Goal: Contribute content

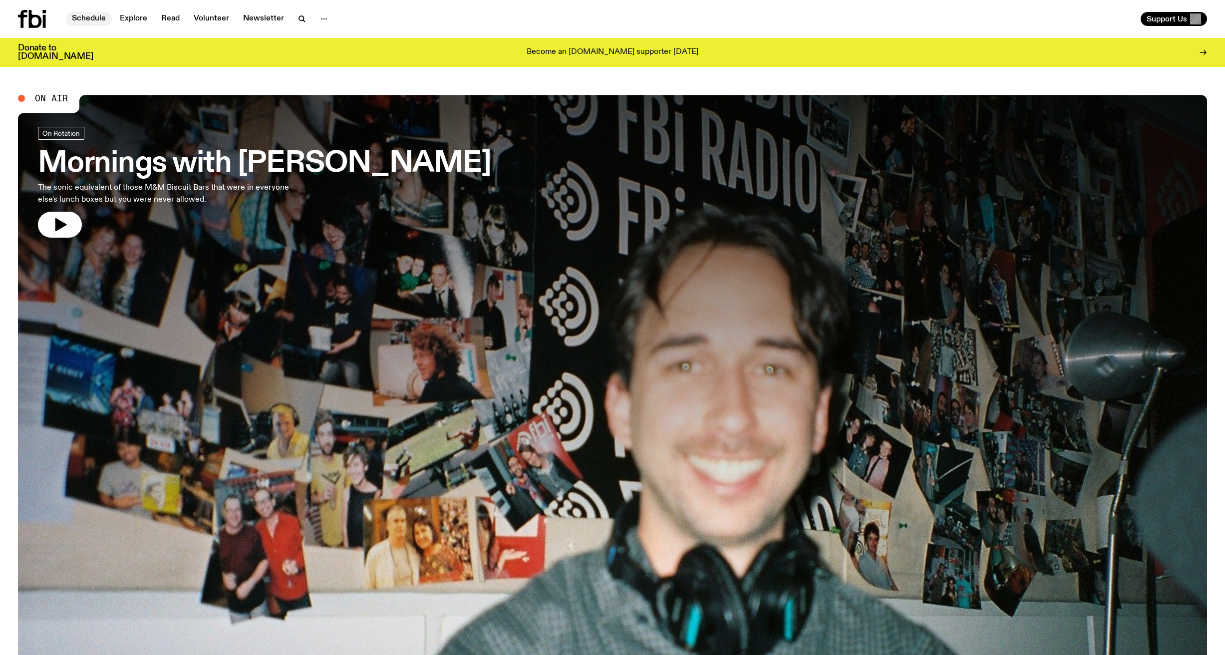
click at [87, 18] on link "Schedule" at bounding box center [89, 19] width 46 height 14
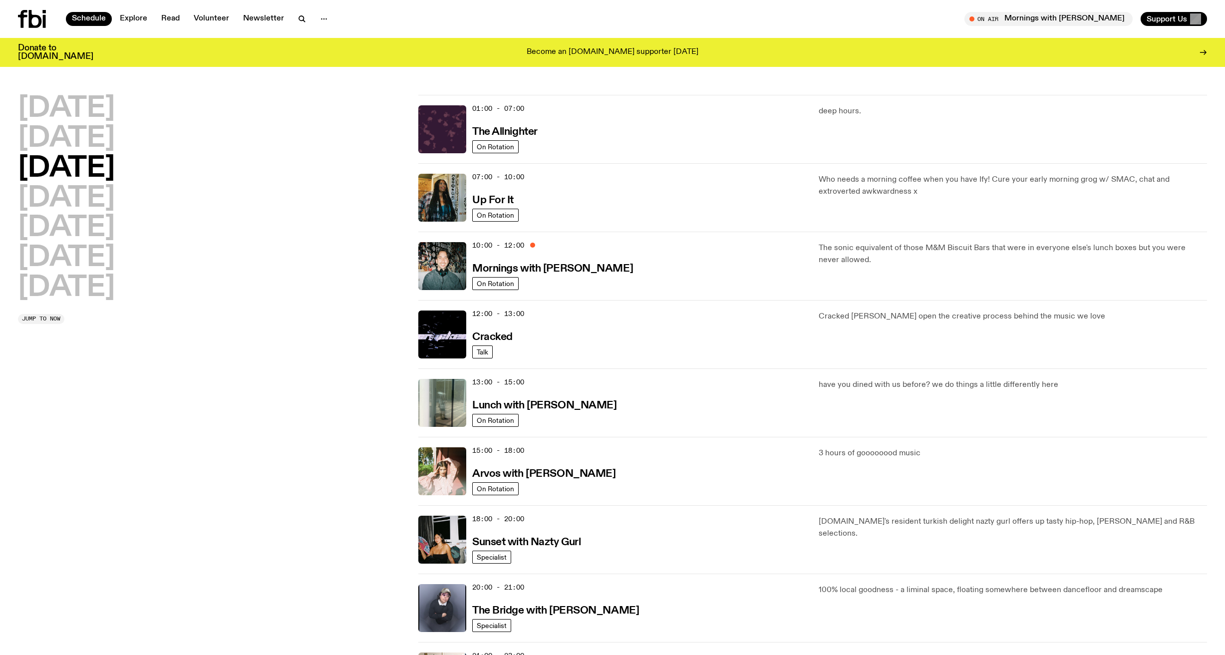
drag, startPoint x: 113, startPoint y: 202, endPoint x: 133, endPoint y: 203, distance: 20.5
click at [113, 201] on h2 "Thursday" at bounding box center [66, 199] width 97 height 28
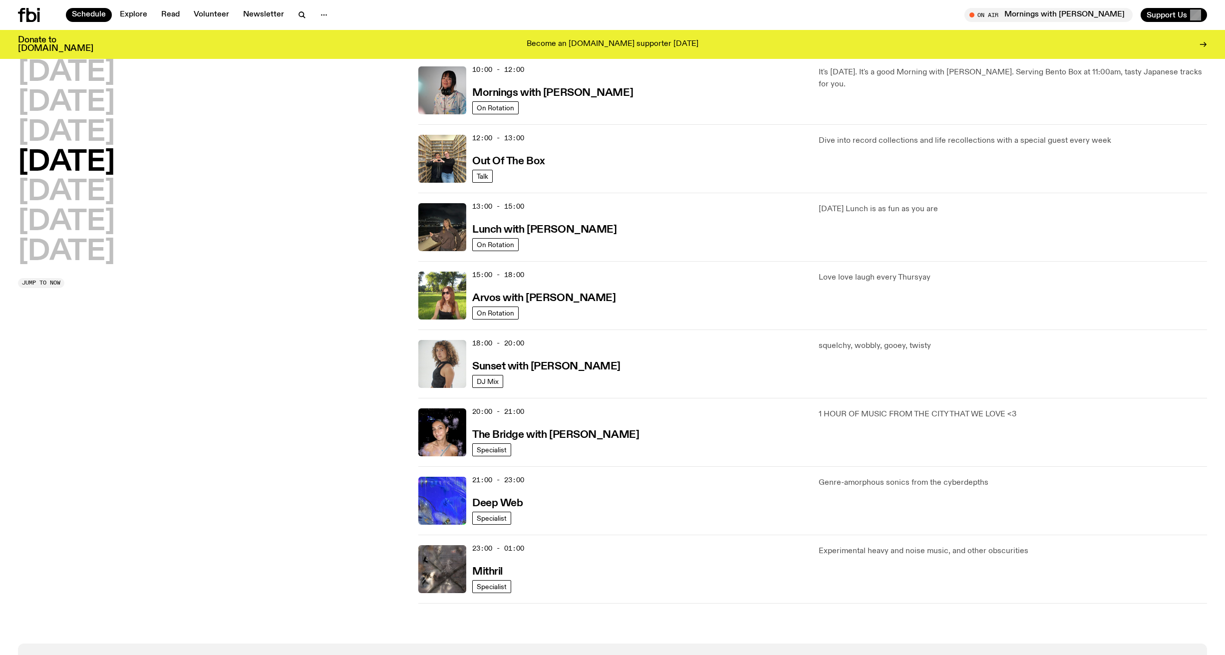
scroll to position [231, 0]
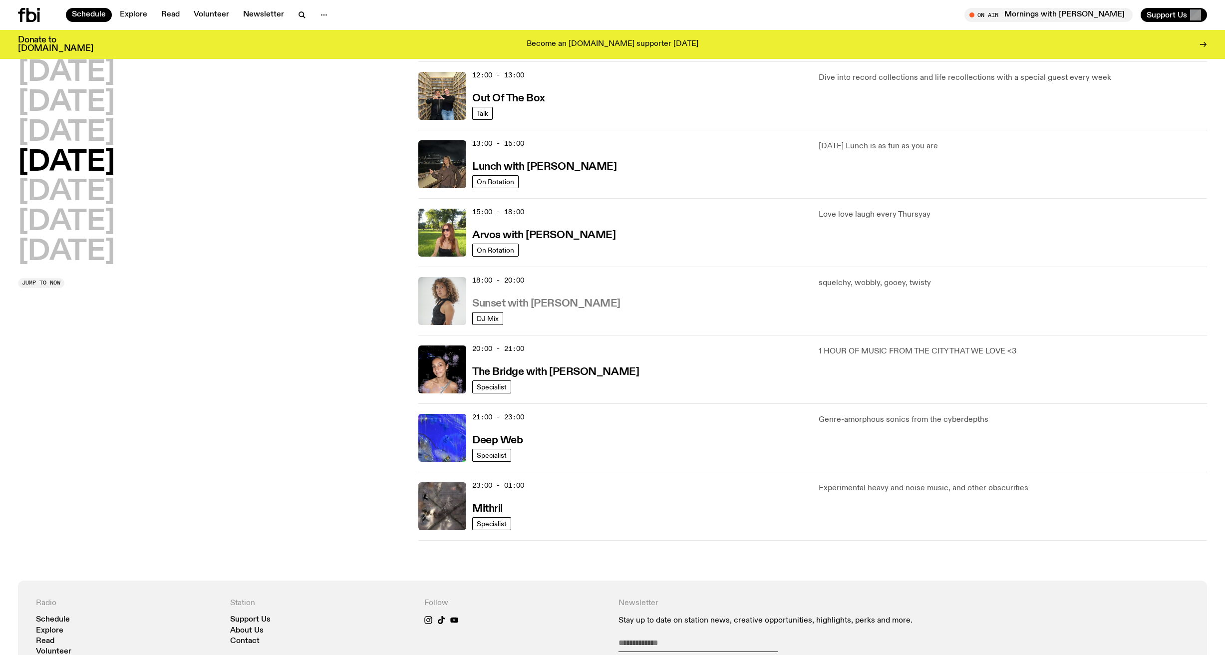
click at [556, 301] on h3 "Sunset with Tangela" at bounding box center [546, 303] width 148 height 10
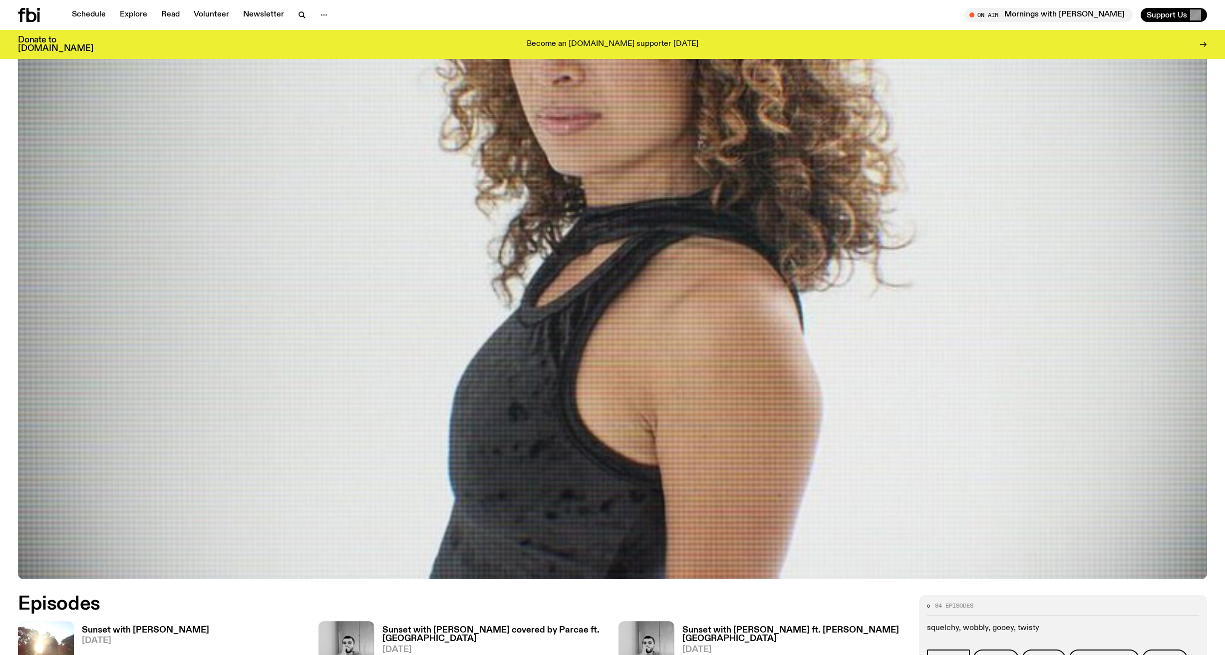
scroll to position [615, 0]
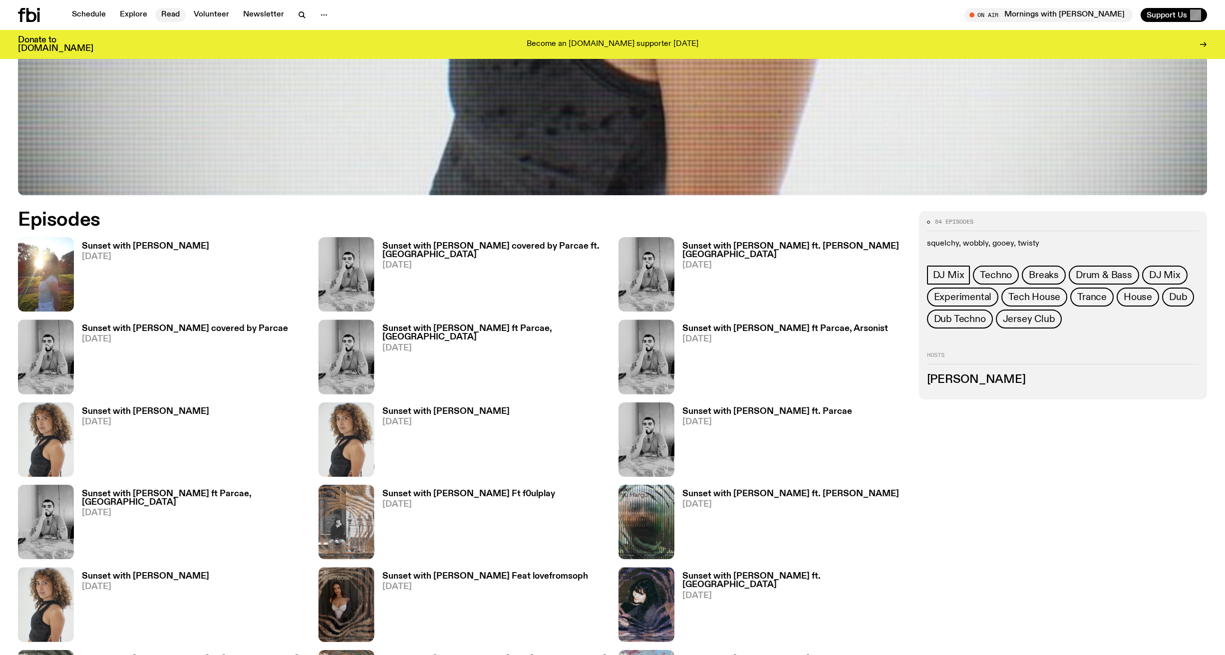
click at [162, 12] on link "Read" at bounding box center [170, 15] width 30 height 14
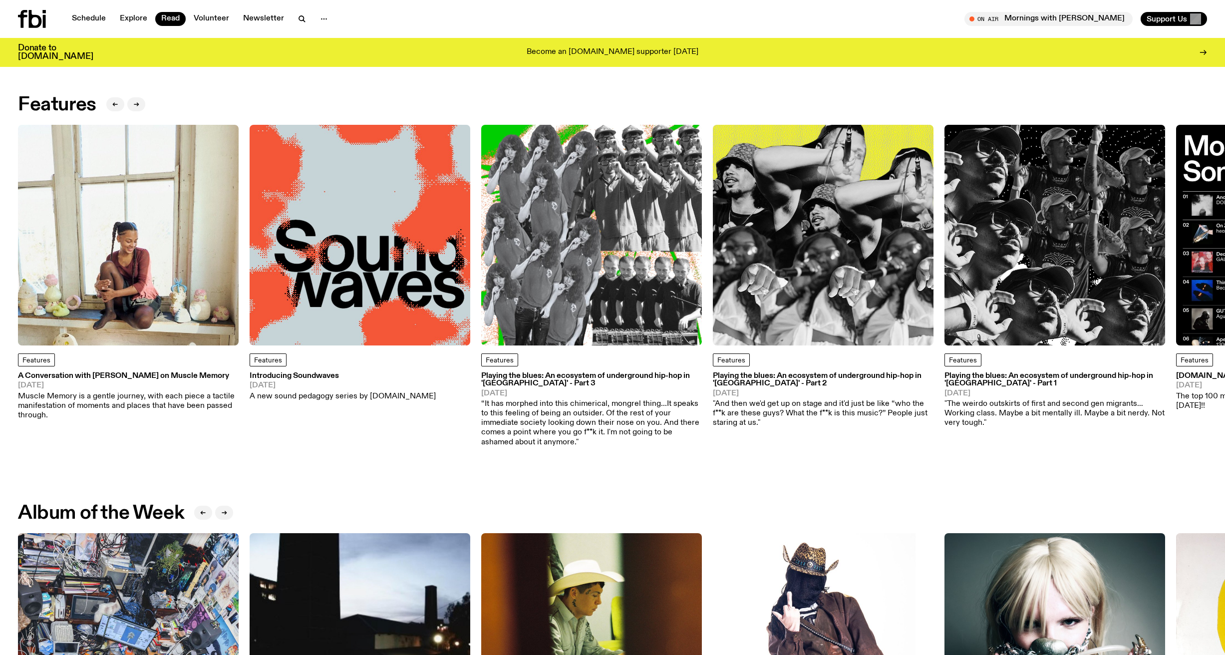
click at [165, 211] on img at bounding box center [128, 235] width 221 height 221
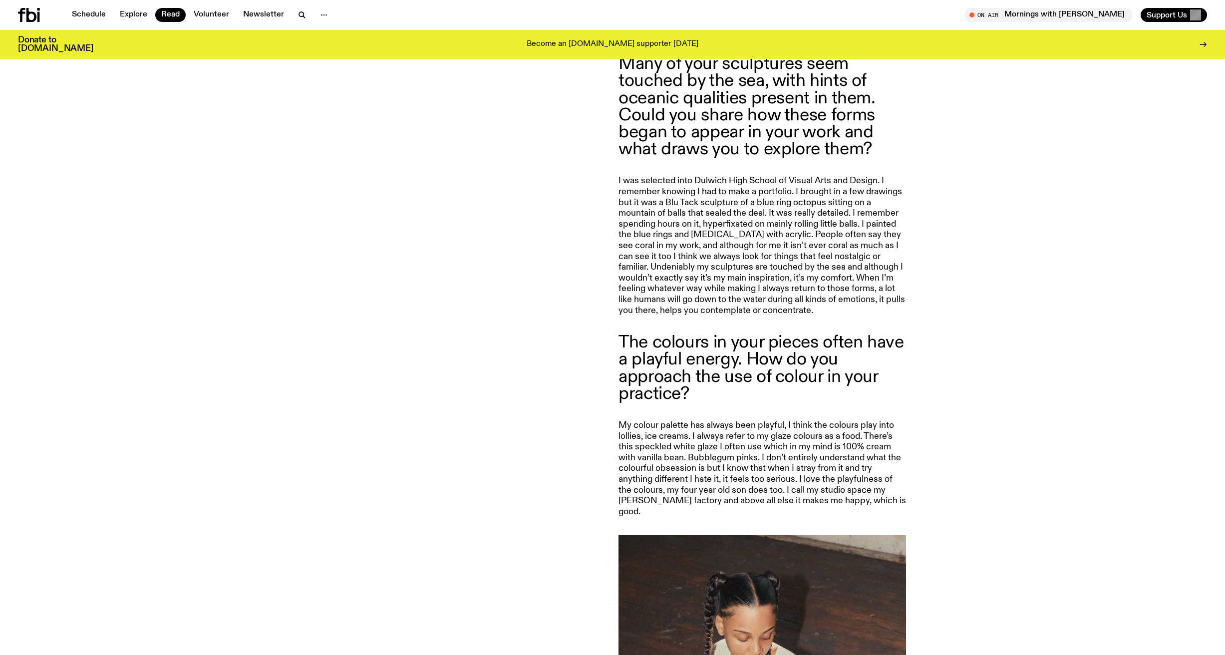
scroll to position [1586, 0]
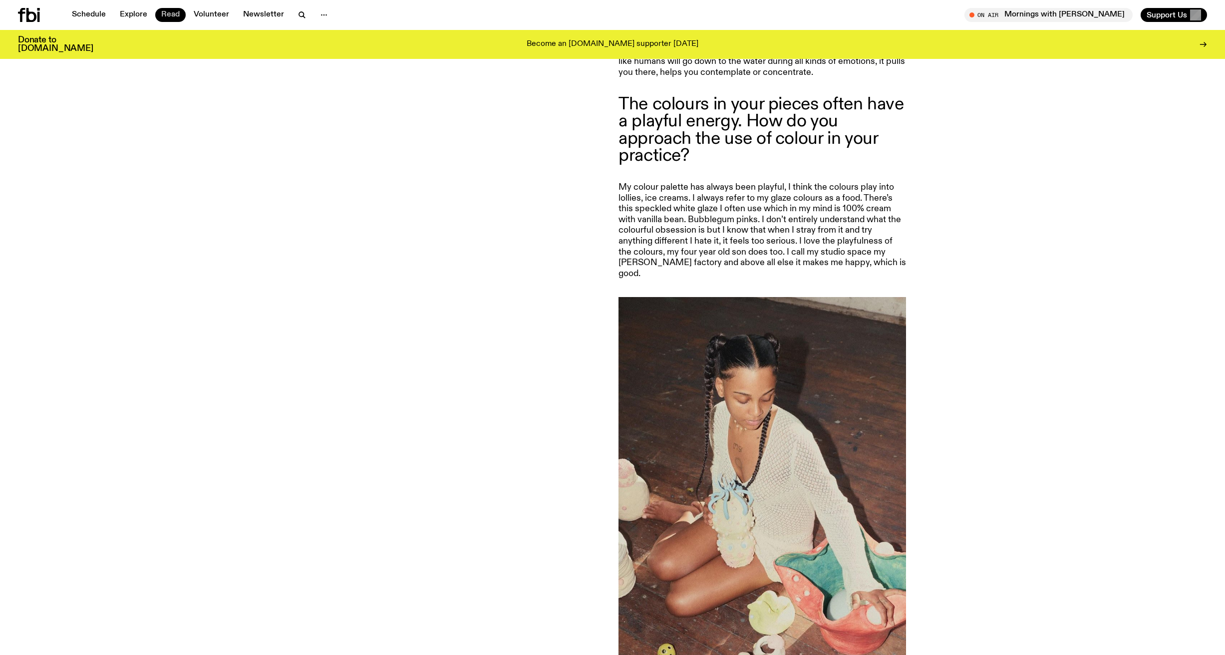
click at [164, 13] on link "Read" at bounding box center [170, 15] width 30 height 14
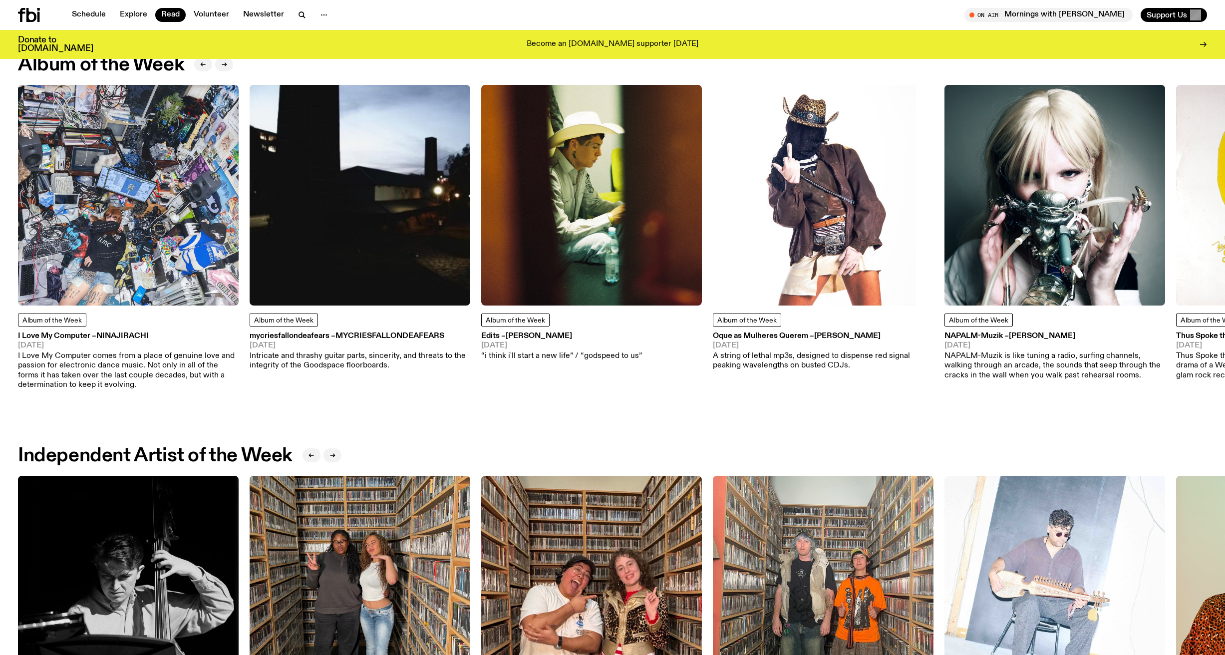
scroll to position [444, 0]
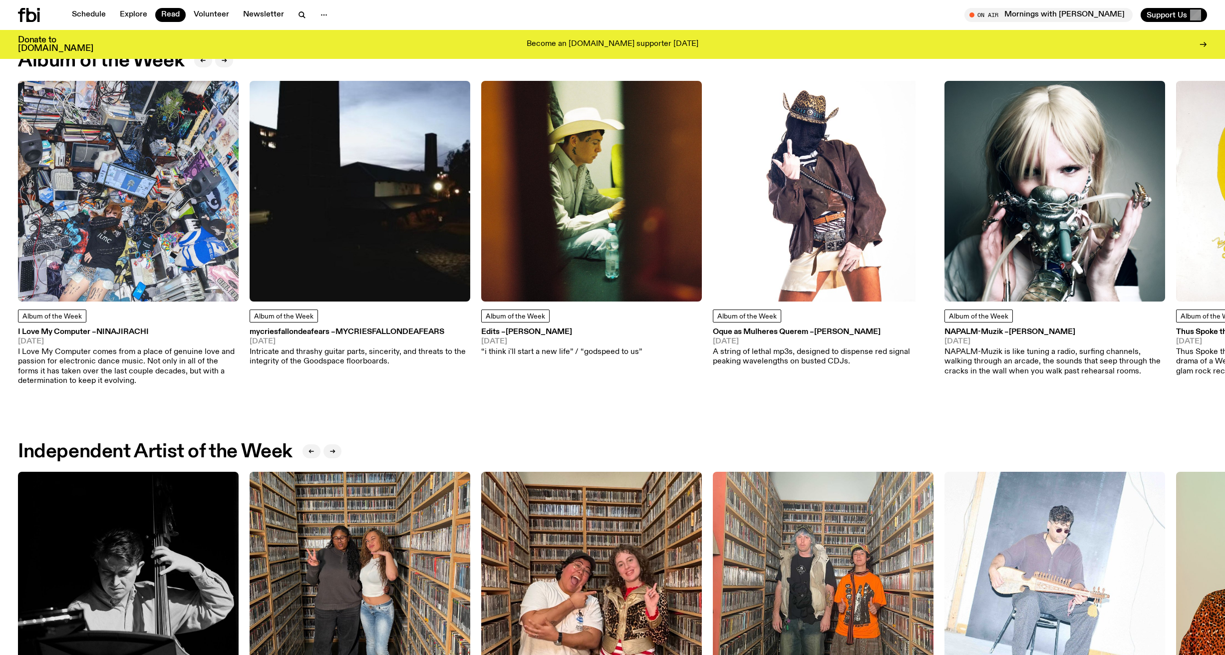
click at [114, 198] on img at bounding box center [128, 191] width 221 height 221
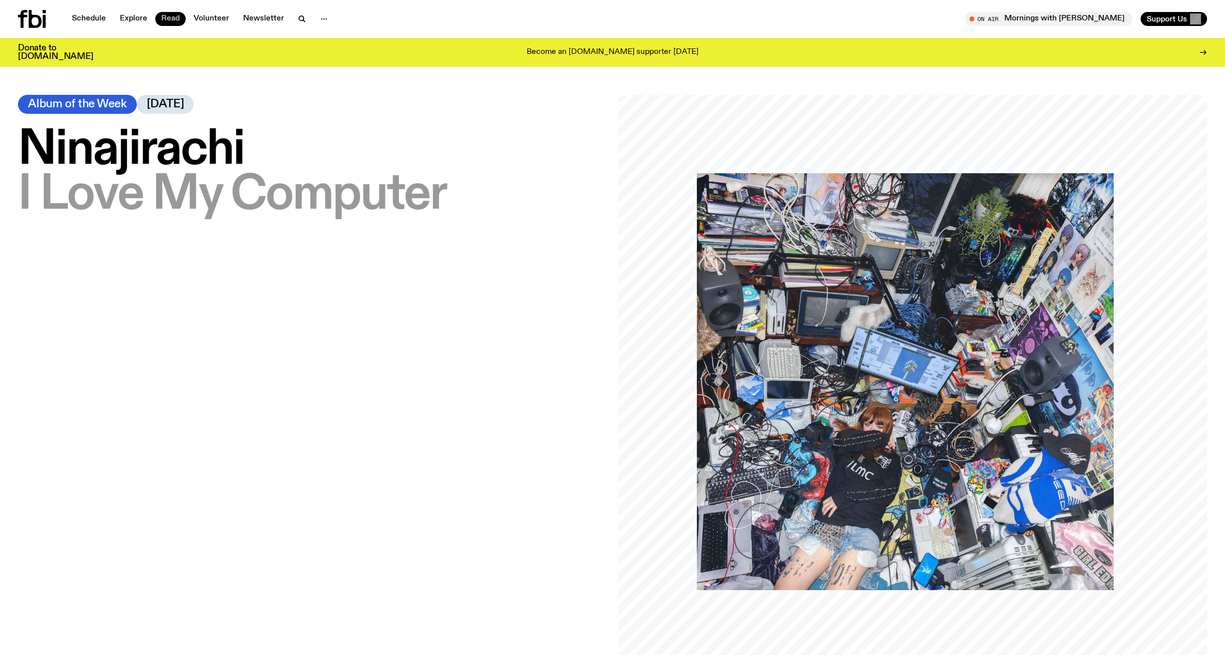
click at [174, 22] on link "Read" at bounding box center [170, 19] width 30 height 14
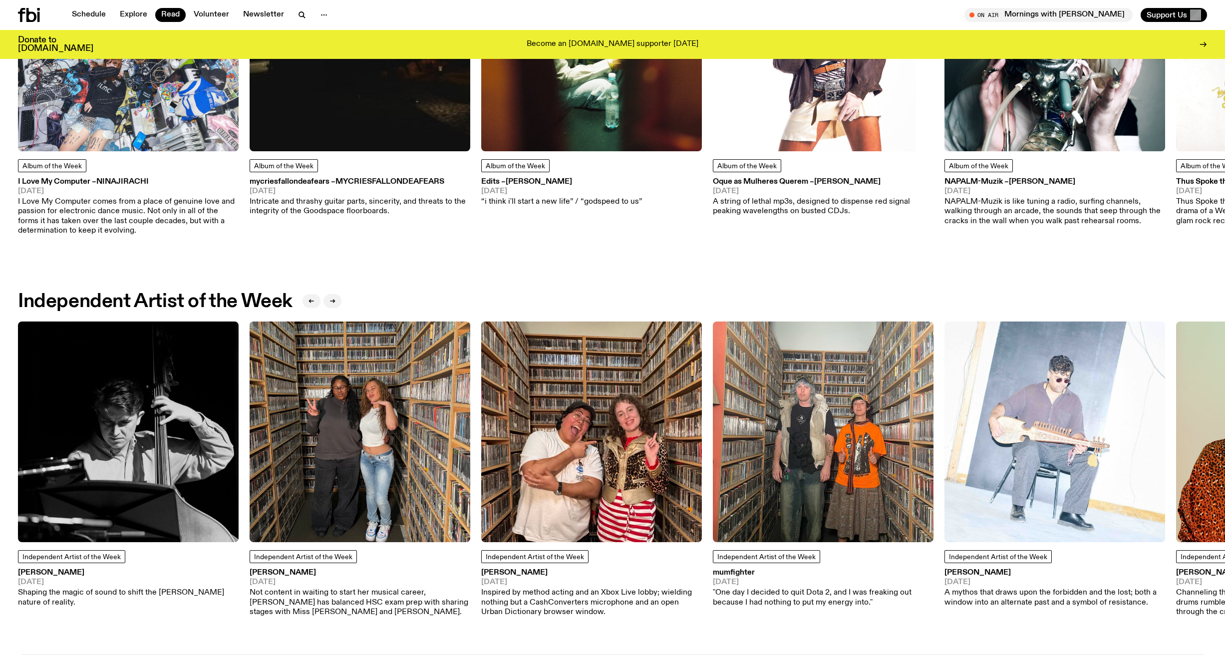
scroll to position [778, 0]
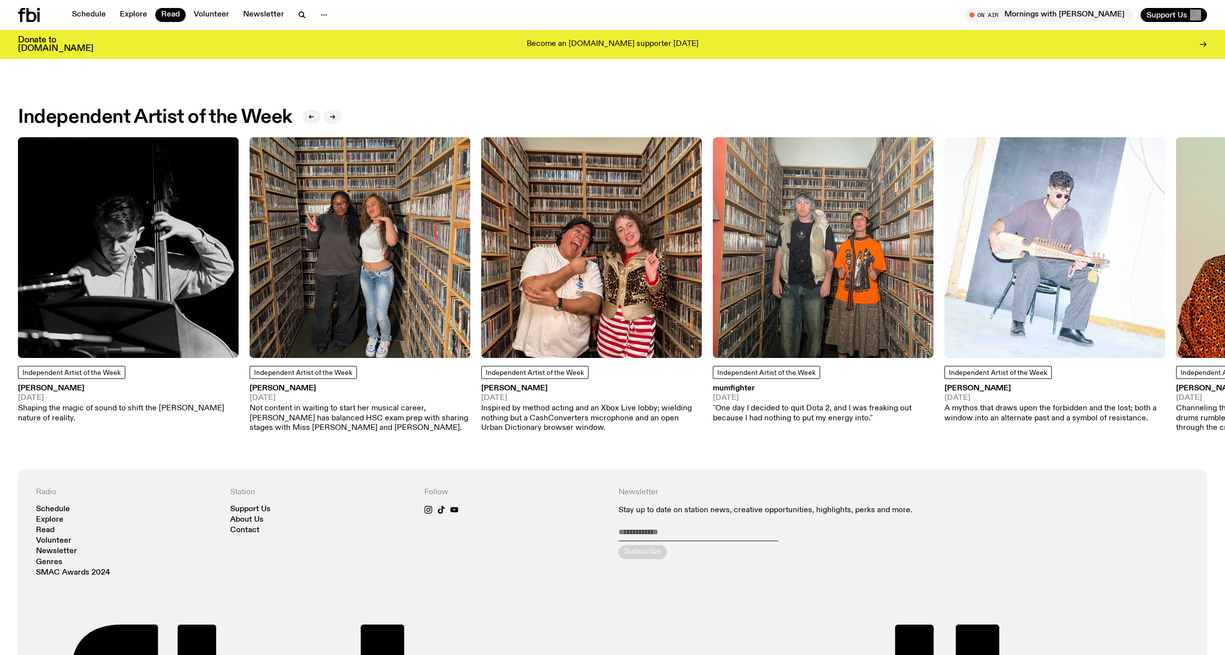
click at [89, 300] on img at bounding box center [128, 247] width 221 height 221
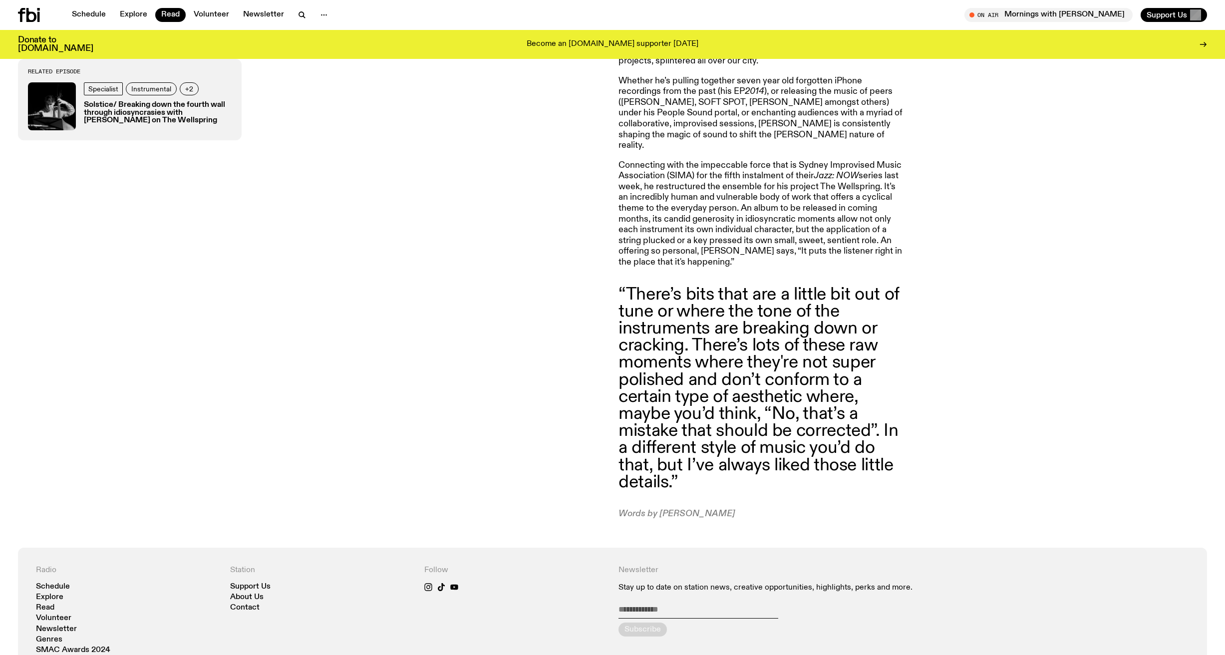
scroll to position [1082, 0]
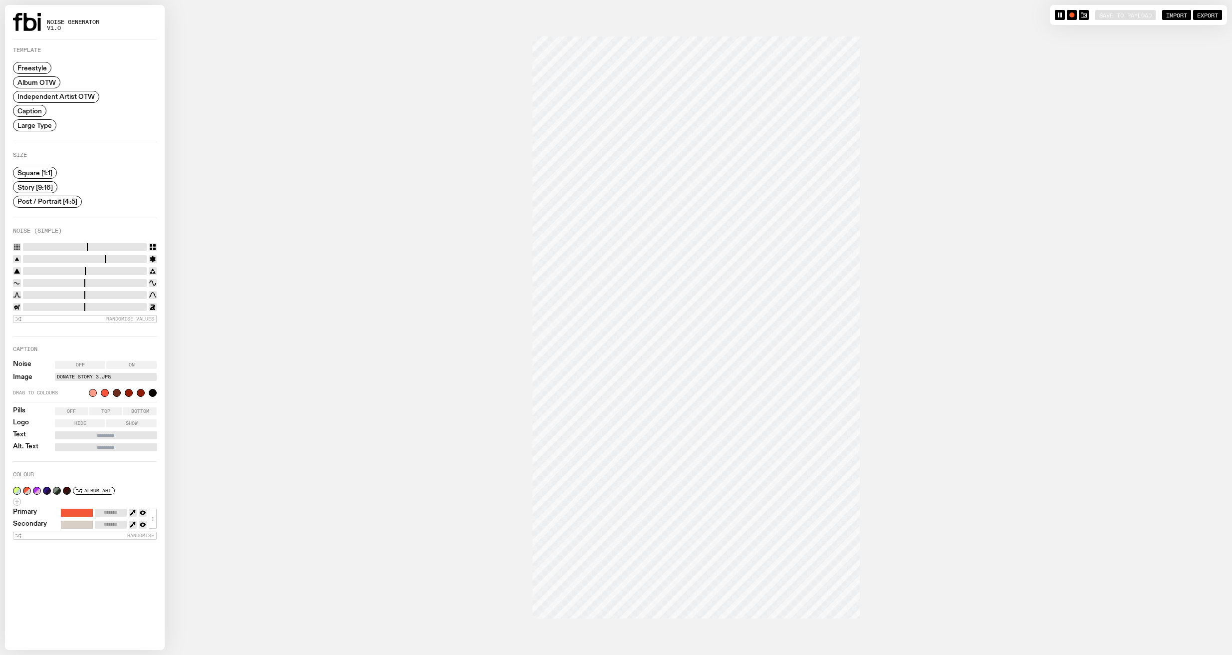
click at [103, 376] on label "donate story 3.jpg" at bounding box center [106, 377] width 98 height 8
click at [0, 0] on input "donate story 3.jpg" at bounding box center [0, 0] width 0 height 0
click at [137, 391] on div at bounding box center [141, 393] width 8 height 8
click at [89, 421] on label "Hide" at bounding box center [80, 423] width 50 height 8
click at [51, 198] on span "Post / Portrait [4:5]" at bounding box center [47, 201] width 60 height 7
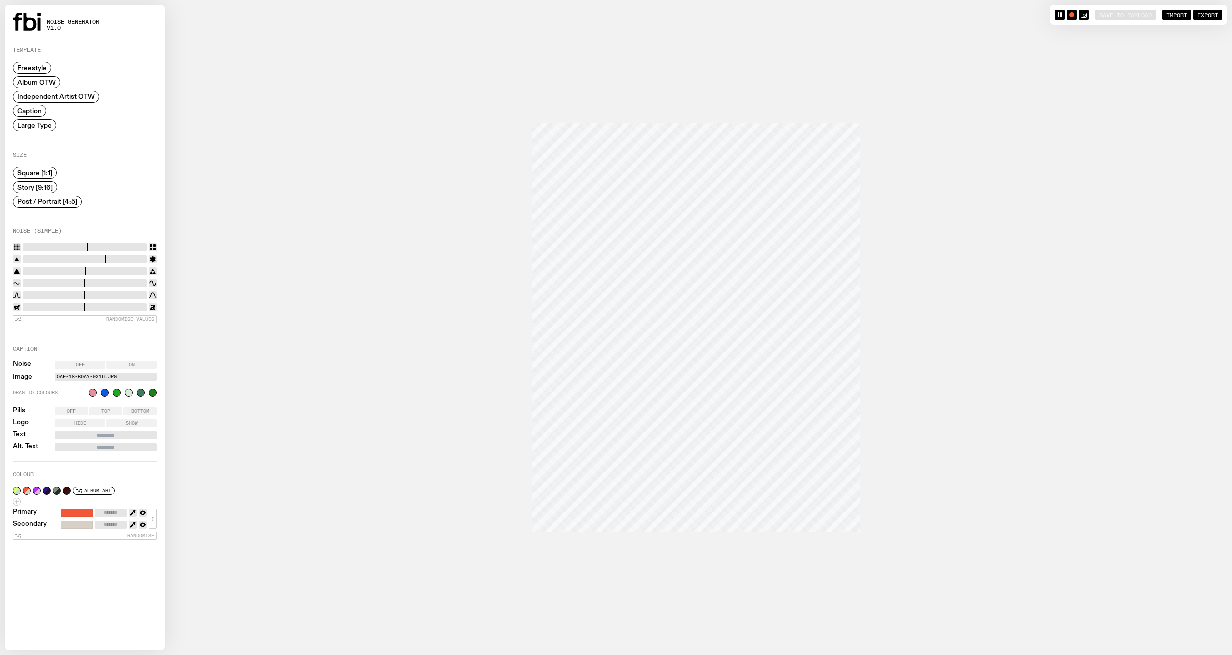
click at [52, 186] on span "Story [9:16]" at bounding box center [34, 186] width 35 height 7
click at [38, 128] on span "Large Type" at bounding box center [34, 124] width 34 height 7
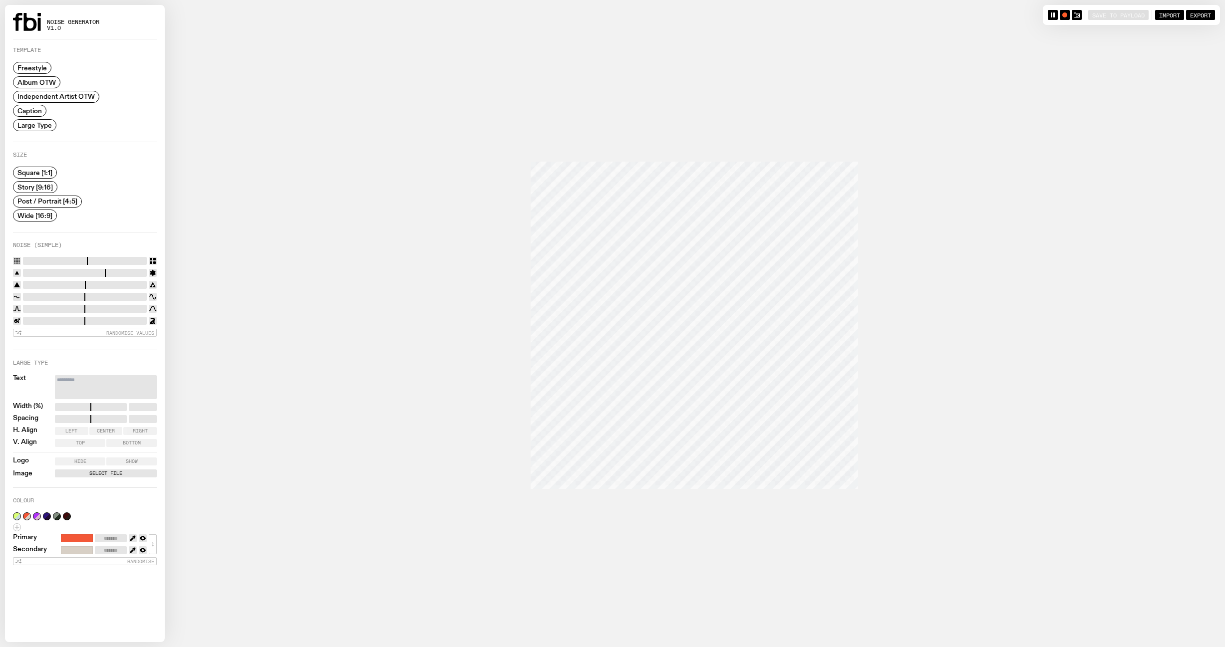
click at [35, 109] on span "Caption" at bounding box center [29, 110] width 24 height 7
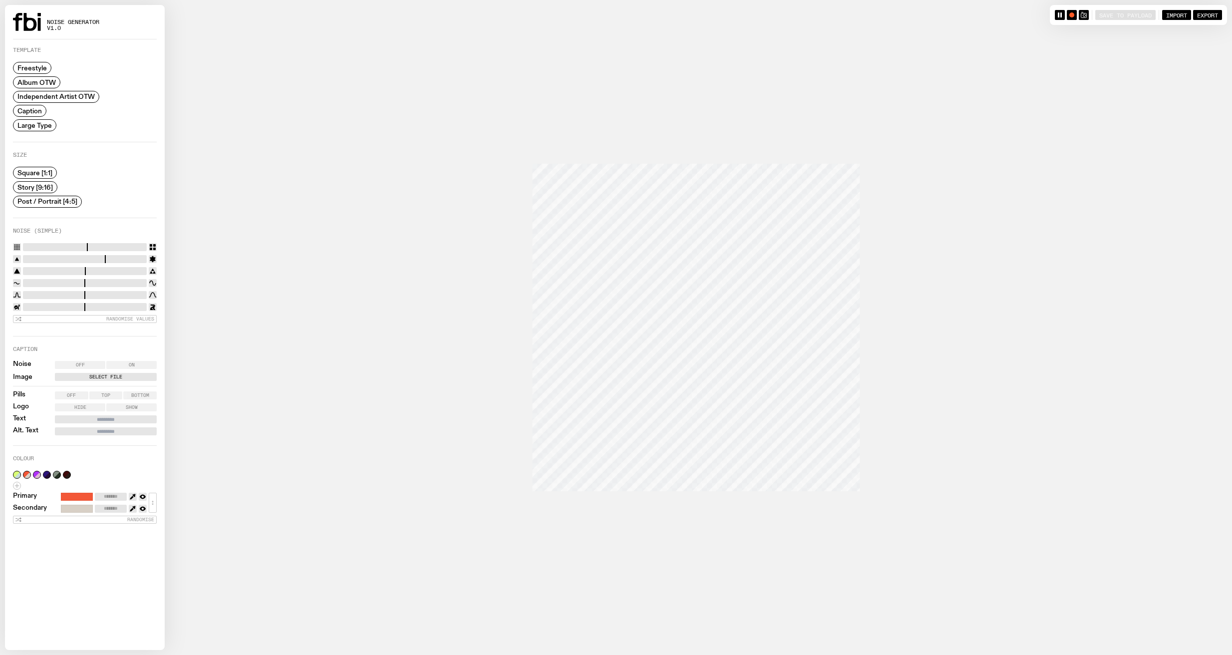
click at [42, 63] on label "Freestyle" at bounding box center [32, 68] width 38 height 12
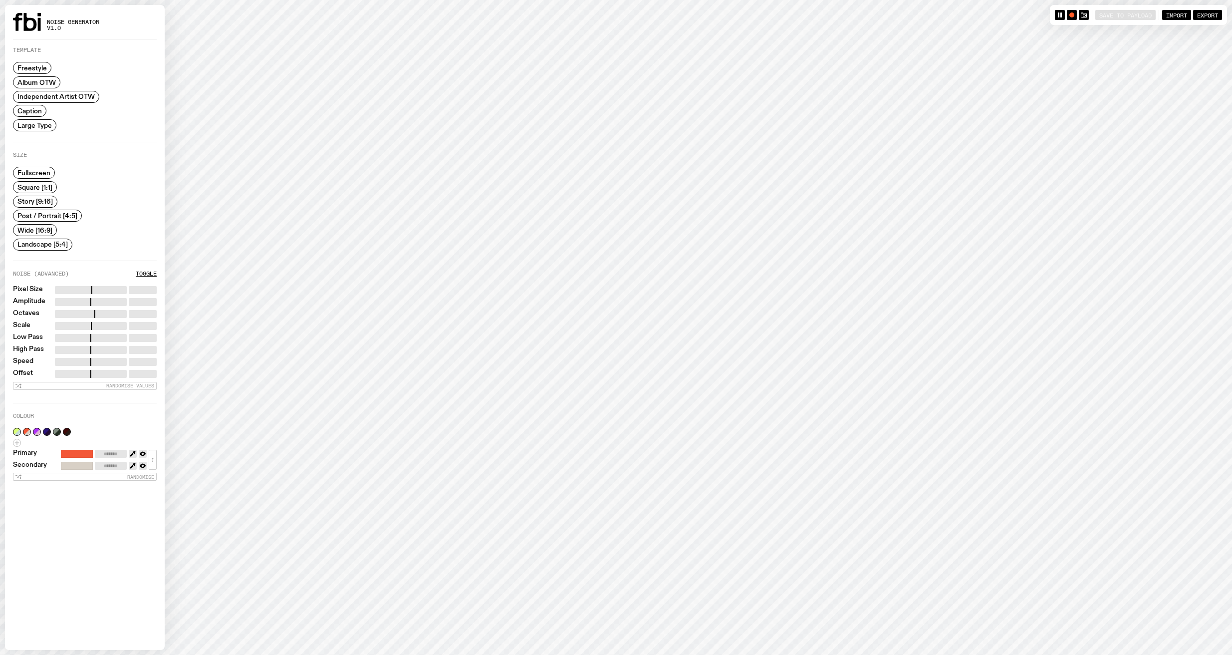
click at [41, 89] on div "Freestyle Album OTW Independent Artist OTW Caption Large Type" at bounding box center [56, 96] width 86 height 69
click at [40, 84] on span "Album OTW" at bounding box center [36, 81] width 38 height 7
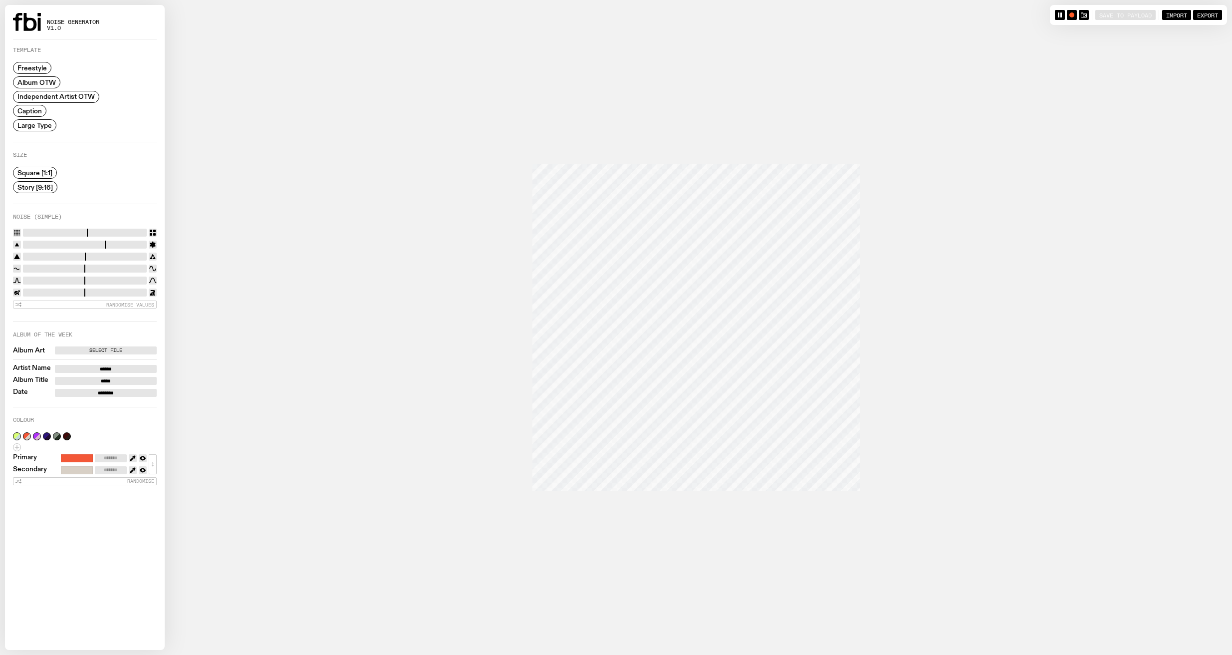
click at [43, 96] on span "Independent Artist OTW" at bounding box center [55, 96] width 77 height 7
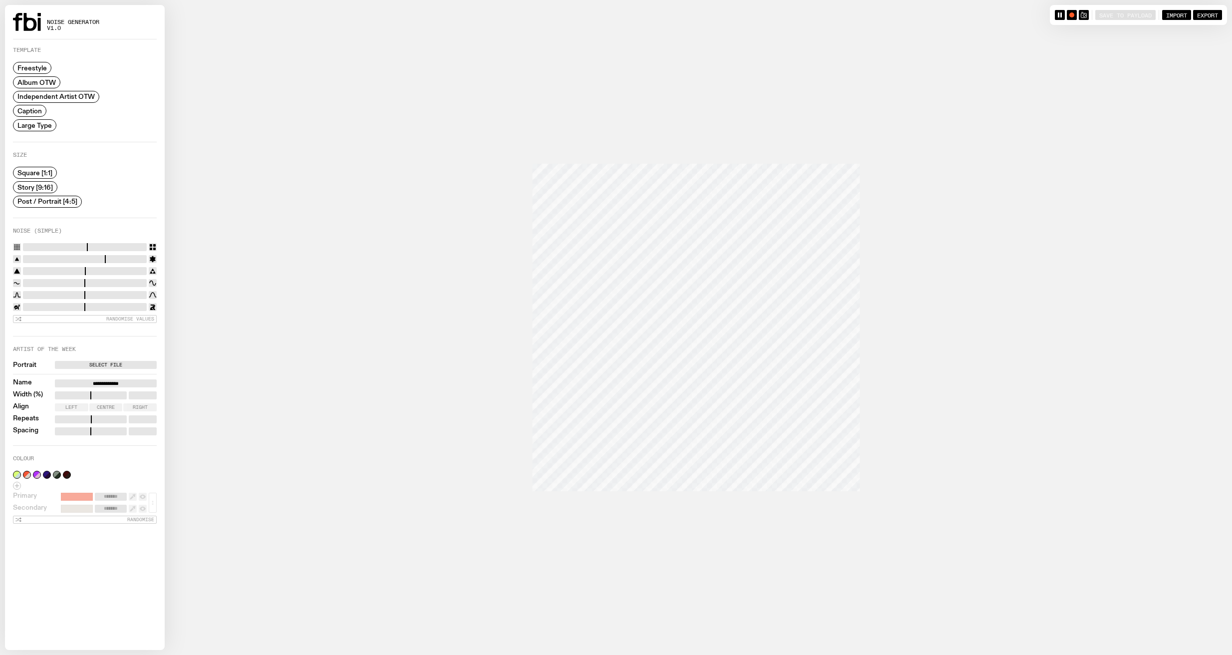
click at [40, 127] on span "Large Type" at bounding box center [34, 124] width 34 height 7
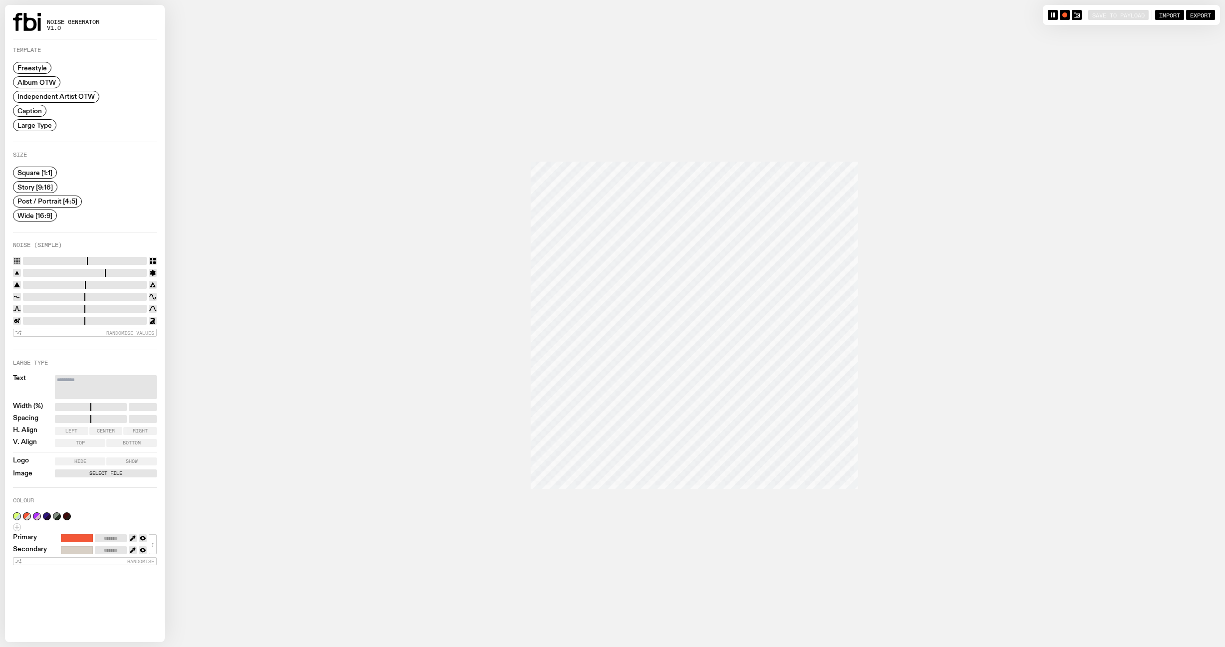
click at [37, 116] on div "Freestyle Album OTW Independent Artist OTW Caption Large Type" at bounding box center [56, 96] width 86 height 69
click at [36, 113] on span "Caption" at bounding box center [29, 110] width 24 height 7
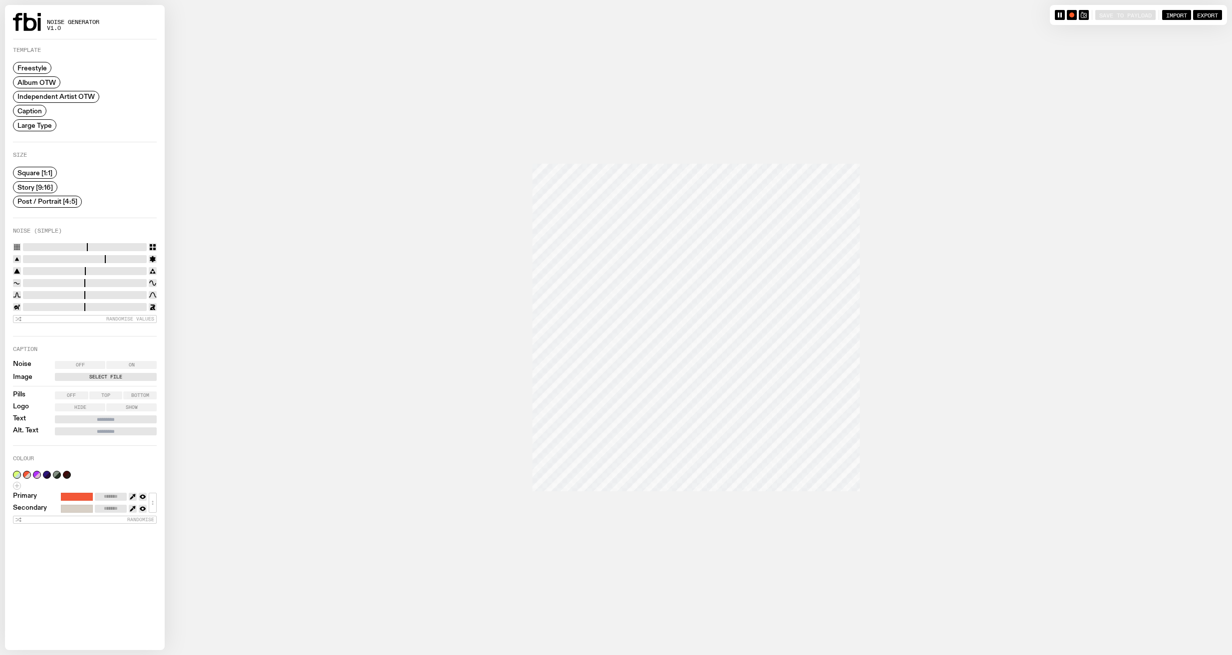
click at [39, 69] on span "Freestyle" at bounding box center [31, 67] width 29 height 7
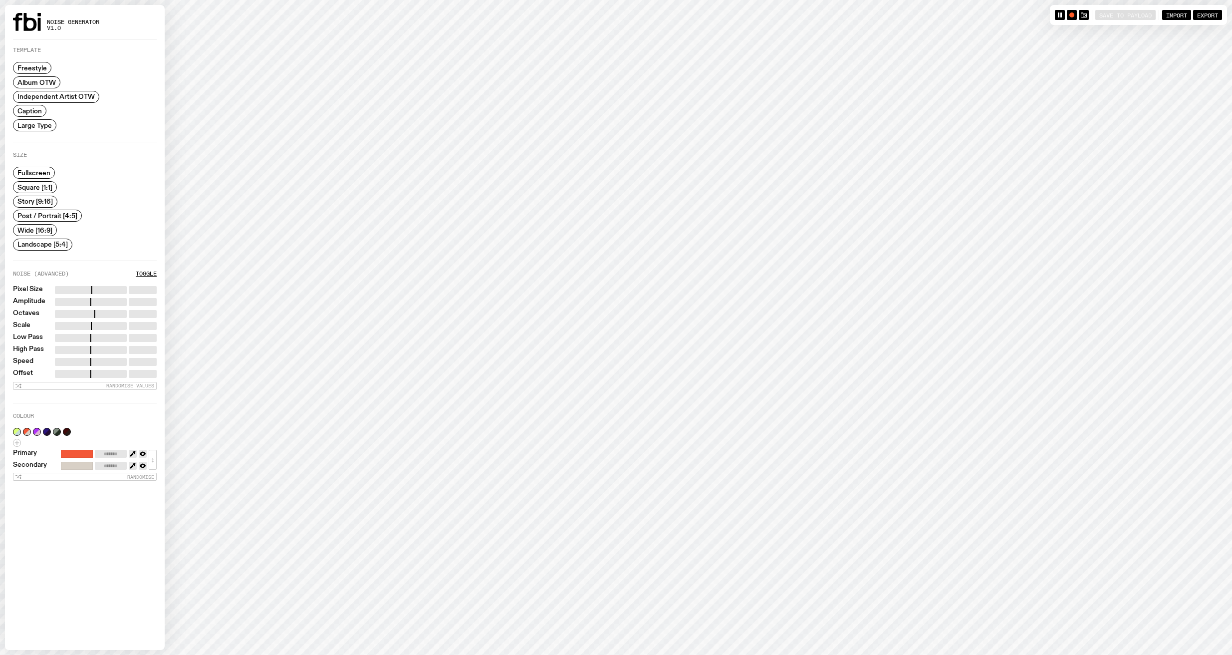
click at [41, 78] on span "Album OTW" at bounding box center [36, 81] width 38 height 7
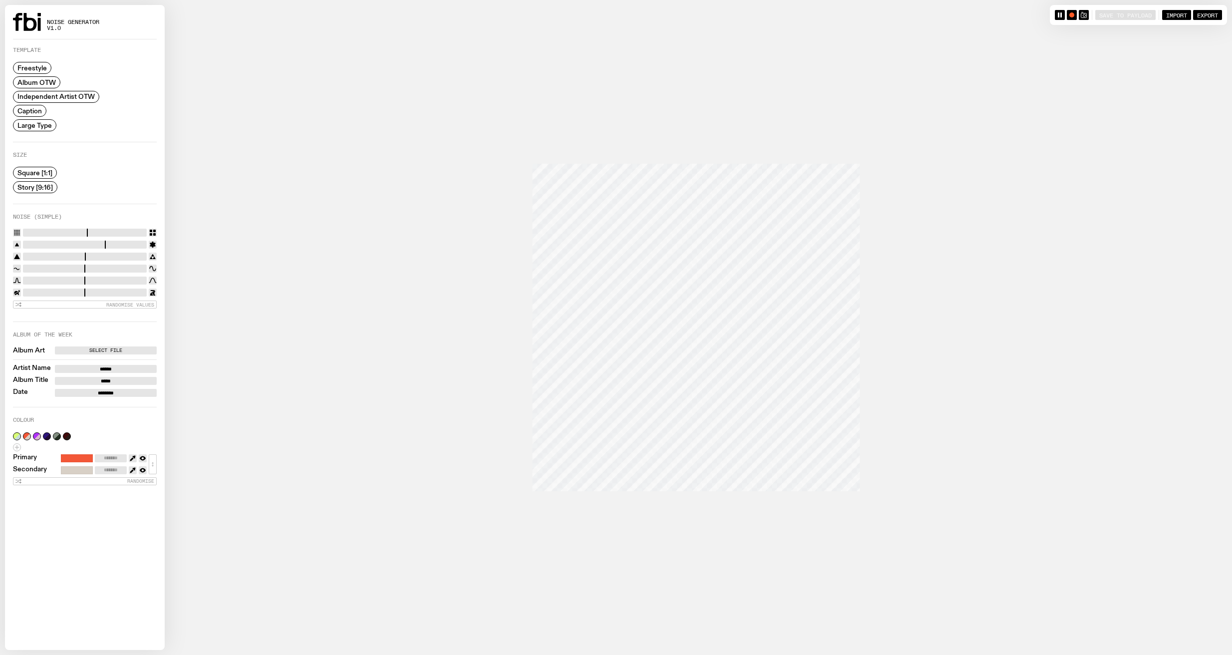
click at [33, 186] on span "Story [9:16]" at bounding box center [34, 186] width 35 height 7
click at [42, 96] on span "Independent Artist OTW" at bounding box center [55, 96] width 77 height 7
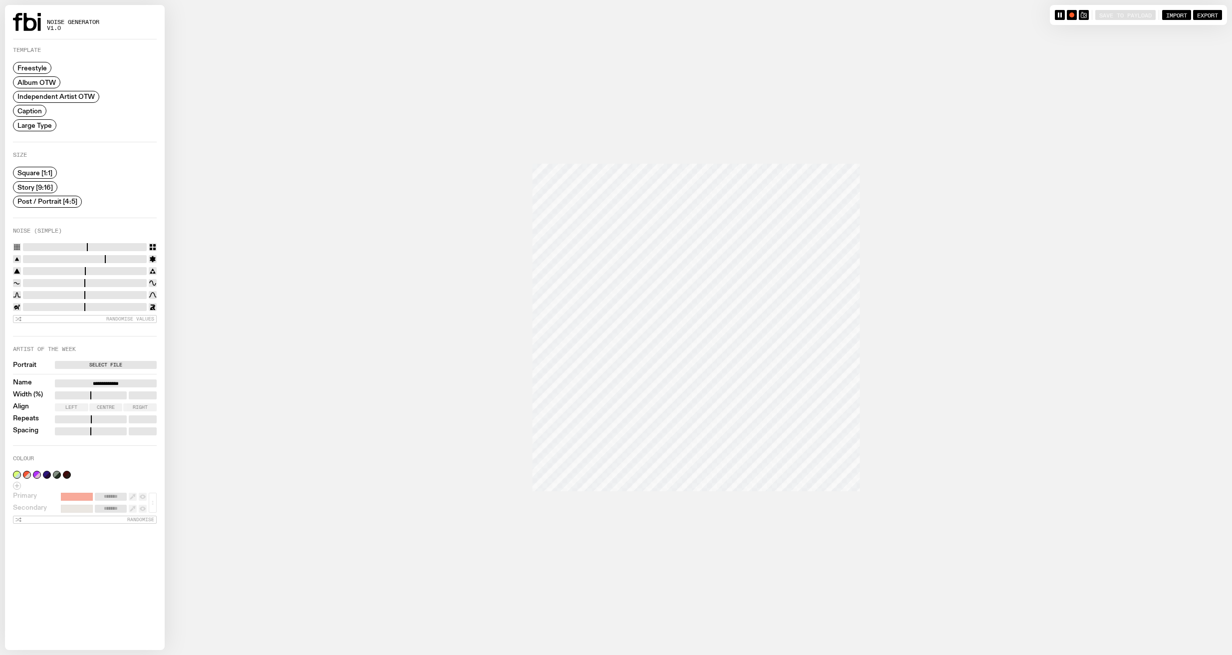
click at [37, 109] on span "Caption" at bounding box center [29, 110] width 24 height 7
drag, startPoint x: 45, startPoint y: 197, endPoint x: 40, endPoint y: 186, distance: 11.6
click at [44, 198] on span "Post / Portrait [4:5]" at bounding box center [47, 201] width 60 height 7
click at [40, 186] on span "Story [9:16]" at bounding box center [34, 186] width 35 height 7
click at [115, 376] on label "Select File" at bounding box center [106, 377] width 98 height 8
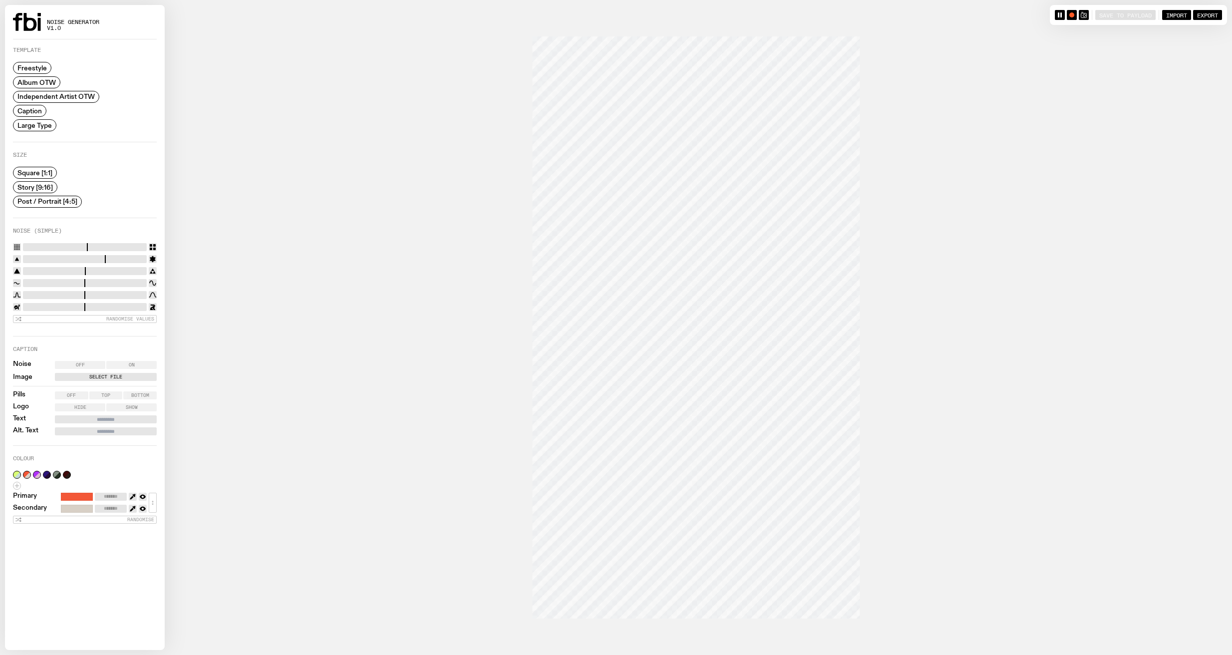
click at [0, 0] on input "Select File" at bounding box center [0, 0] width 0 height 0
click at [131, 362] on span "On" at bounding box center [132, 364] width 6 height 5
click at [86, 364] on label "Off" at bounding box center [80, 365] width 50 height 8
click at [130, 364] on span "On" at bounding box center [132, 364] width 6 height 5
click at [78, 509] on button "button" at bounding box center [77, 512] width 32 height 8
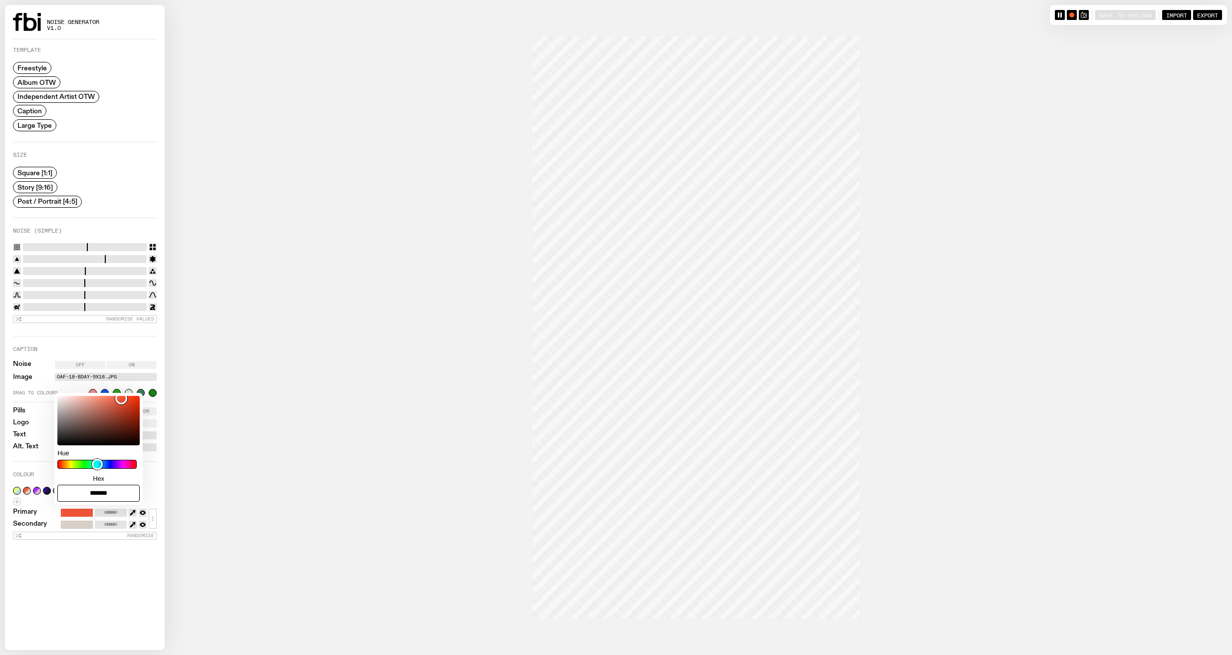
click at [108, 528] on div "Album Art Primary ******* Hue Copy color Hex ******* Secondary ******* ↕ Random…" at bounding box center [85, 513] width 144 height 53
click at [137, 392] on div at bounding box center [141, 393] width 8 height 8
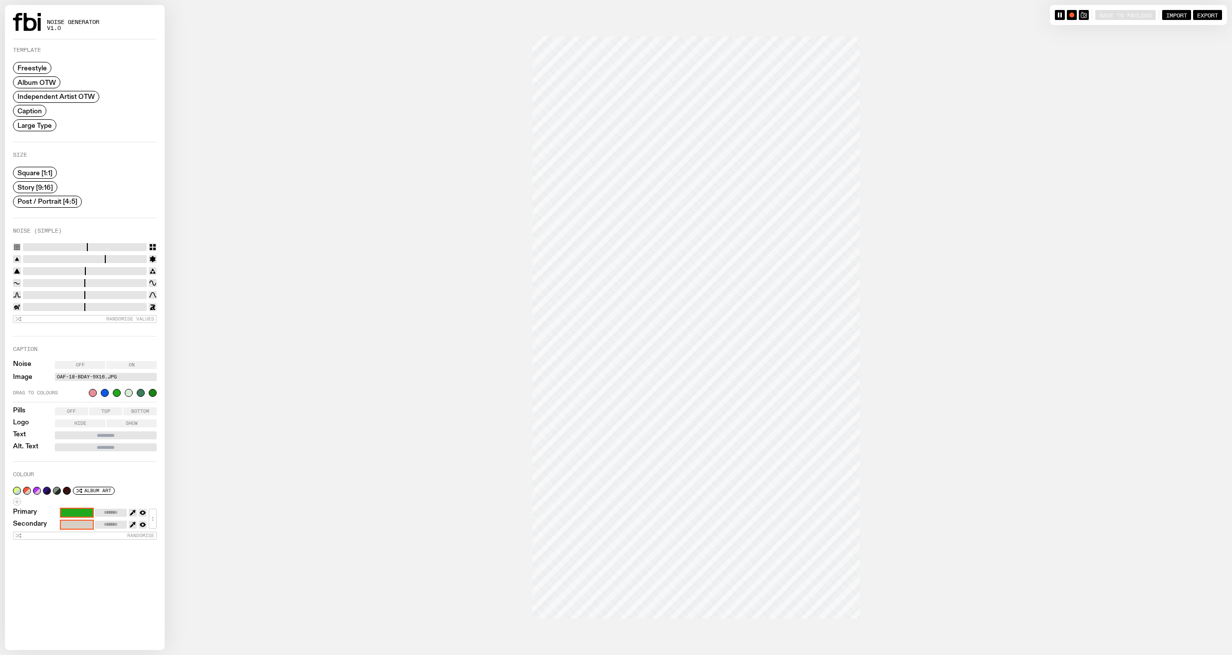
type input "*******"
drag, startPoint x: 44, startPoint y: 244, endPoint x: 84, endPoint y: 247, distance: 39.5
type input "**"
click at [84, 247] on input "range" at bounding box center [85, 247] width 124 height 8
type input "*******"
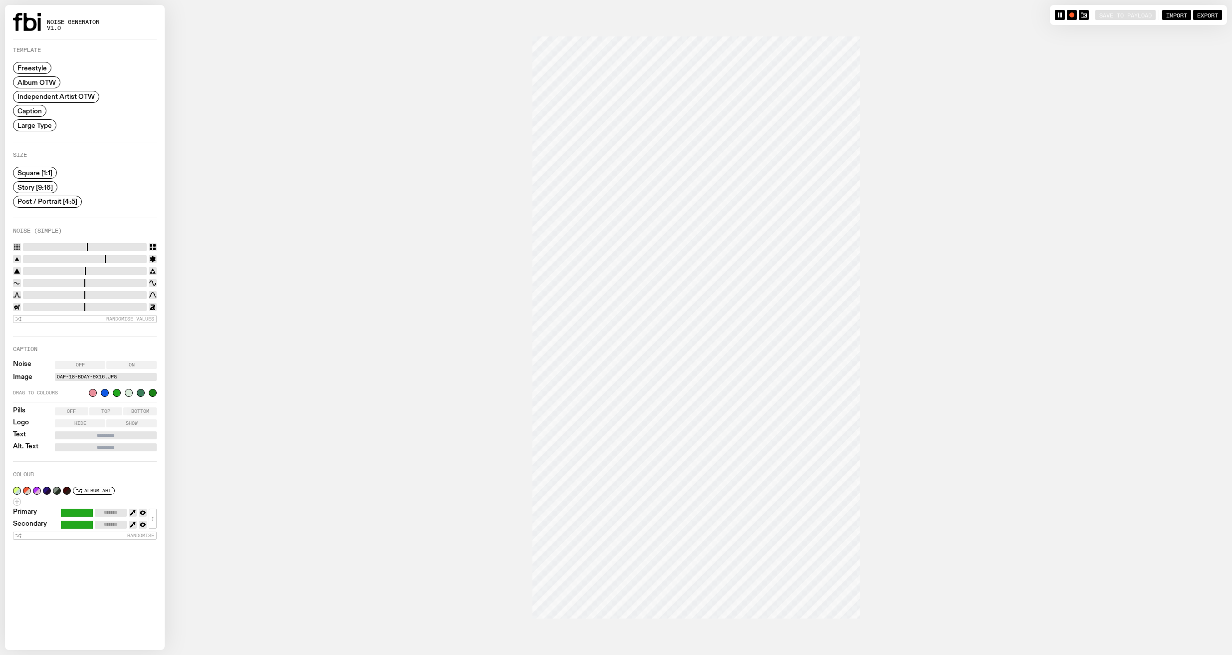
drag, startPoint x: 77, startPoint y: 245, endPoint x: 17, endPoint y: 251, distance: 60.2
type input "*"
click at [23, 251] on input "range" at bounding box center [85, 247] width 124 height 8
type input "*******"
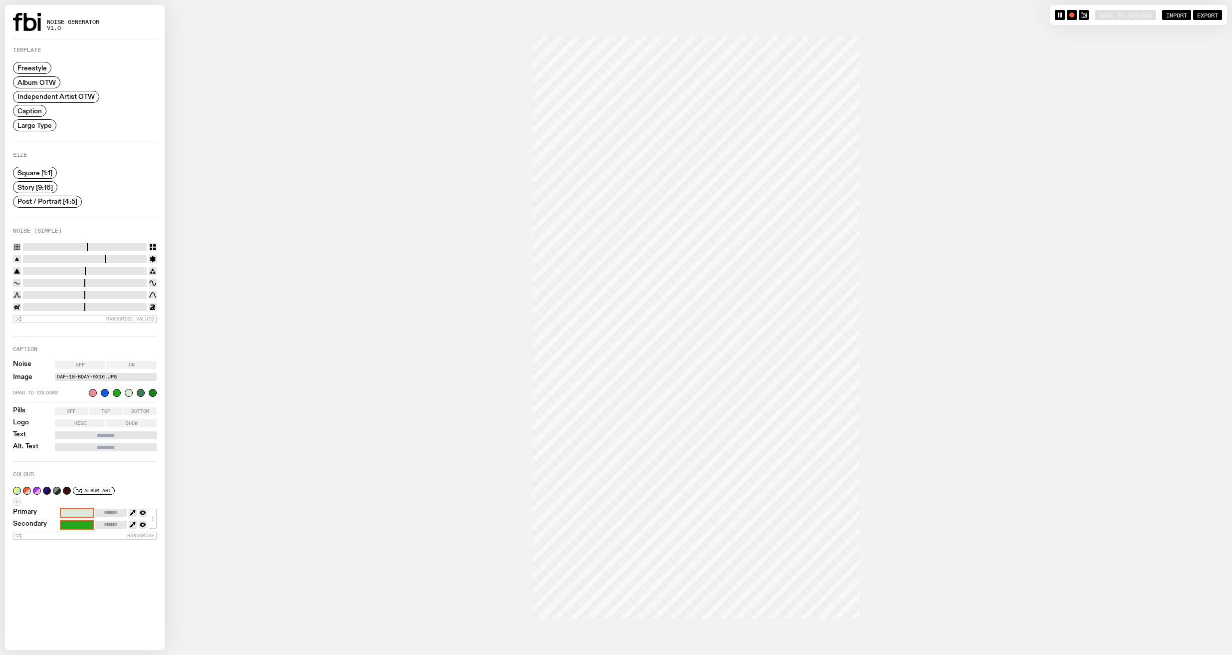
type input "*******"
type input "*"
drag, startPoint x: 33, startPoint y: 256, endPoint x: -43, endPoint y: 268, distance: 77.2
click at [23, 263] on input "range" at bounding box center [85, 259] width 124 height 8
drag, startPoint x: 66, startPoint y: 266, endPoint x: 190, endPoint y: 262, distance: 123.8
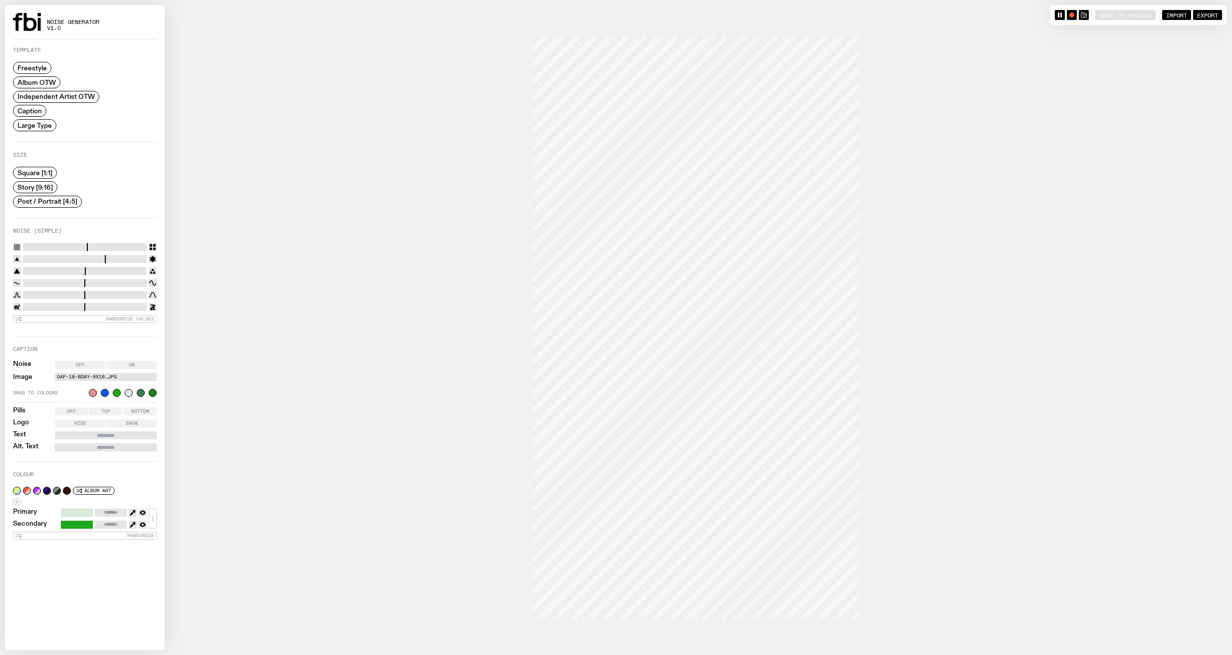
type input "*"
click at [147, 267] on input "range" at bounding box center [85, 271] width 124 height 8
drag, startPoint x: 98, startPoint y: 283, endPoint x: 103, endPoint y: 280, distance: 6.5
type input "***"
click at [103, 280] on input "range" at bounding box center [85, 283] width 124 height 8
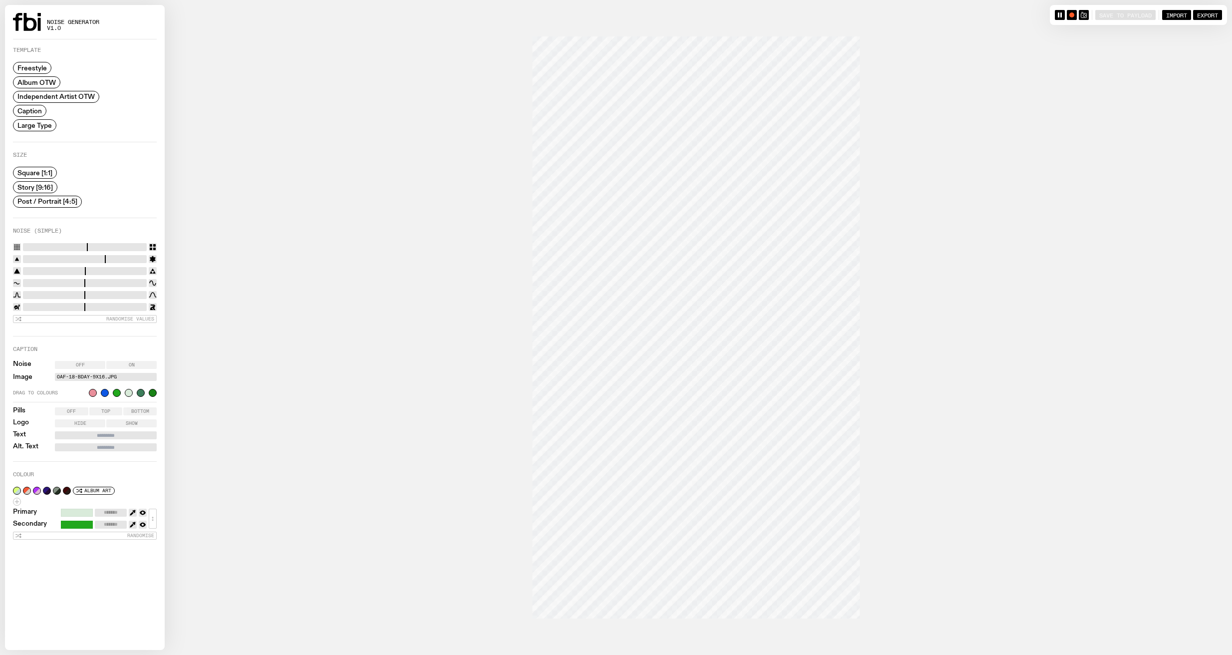
type input "***"
drag, startPoint x: 73, startPoint y: 295, endPoint x: 151, endPoint y: 295, distance: 77.3
click at [147, 295] on input "range" at bounding box center [85, 295] width 124 height 8
click at [1069, 15] on div "button" at bounding box center [1071, 14] width 5 height 5
click at [1070, 14] on rect "button" at bounding box center [1072, 15] width 4 height 4
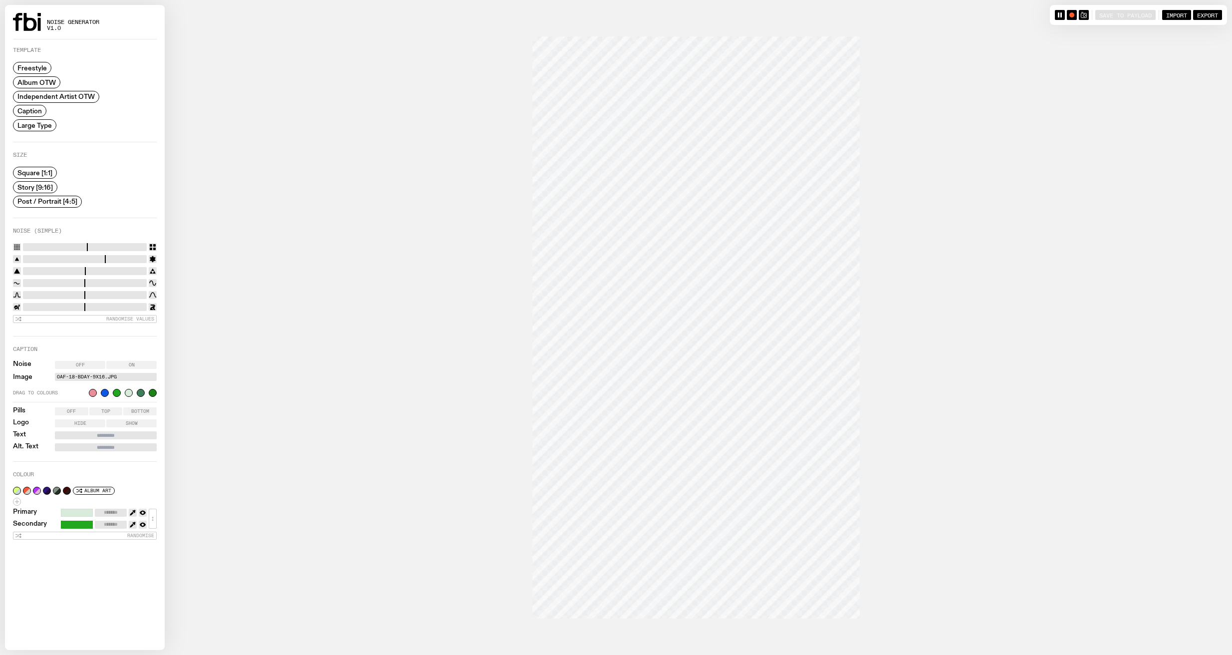
click at [104, 376] on label "OAF-18-BDAY-9x16.jpg" at bounding box center [106, 377] width 98 height 8
click at [0, 0] on input "OAF-18-BDAY-9x16.jpg" at bounding box center [0, 0] width 0 height 0
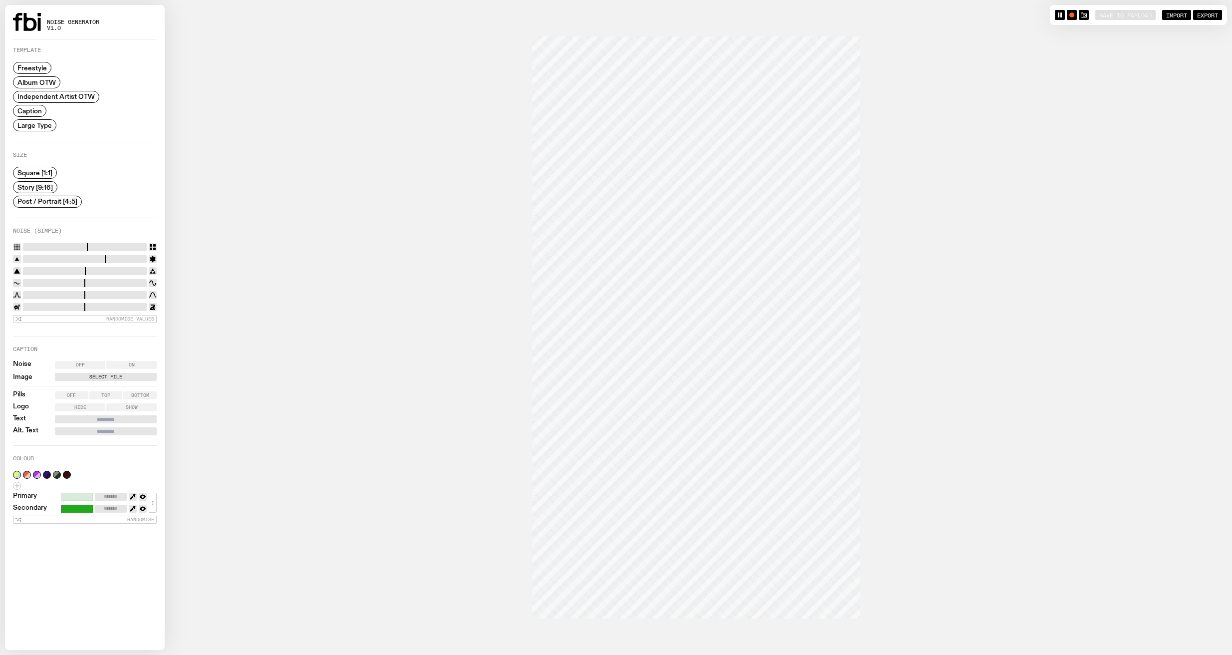
click at [1069, 13] on div "button" at bounding box center [1071, 14] width 5 height 5
click at [1071, 16] on icon "button" at bounding box center [1072, 15] width 6 height 6
click at [114, 373] on label "Select File" at bounding box center [106, 377] width 98 height 8
click at [0, 0] on input "Select File" at bounding box center [0, 0] width 0 height 0
click at [106, 375] on label "Select File" at bounding box center [106, 377] width 98 height 8
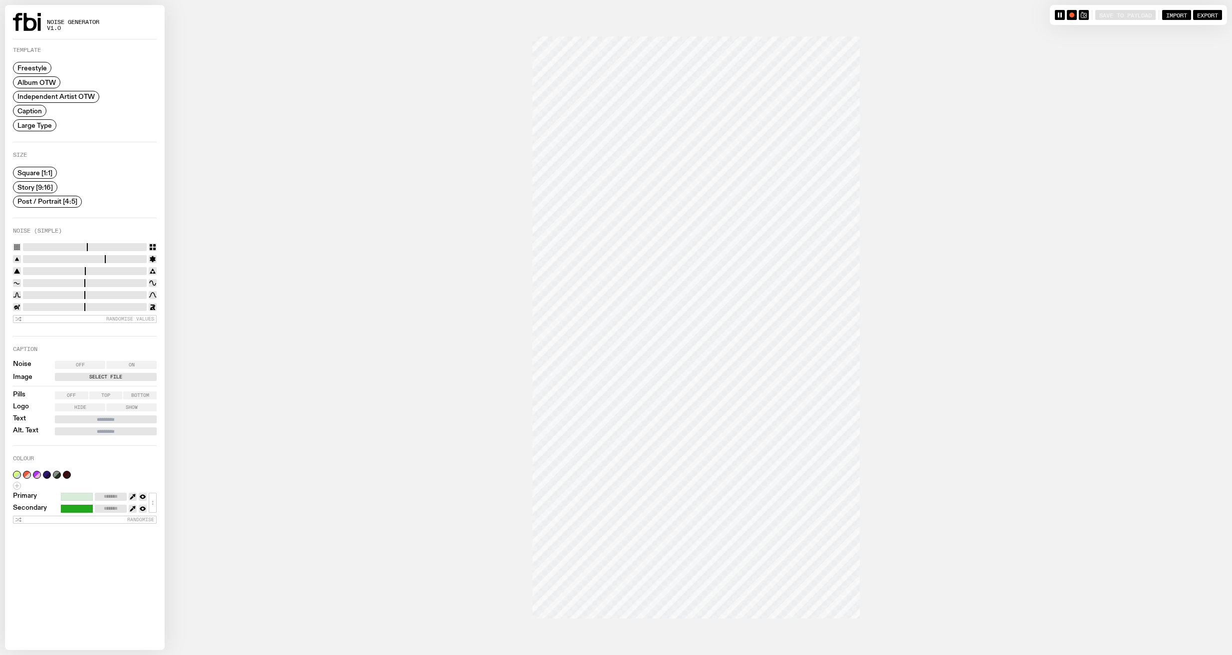
click at [0, 0] on input "Select File" at bounding box center [0, 0] width 0 height 0
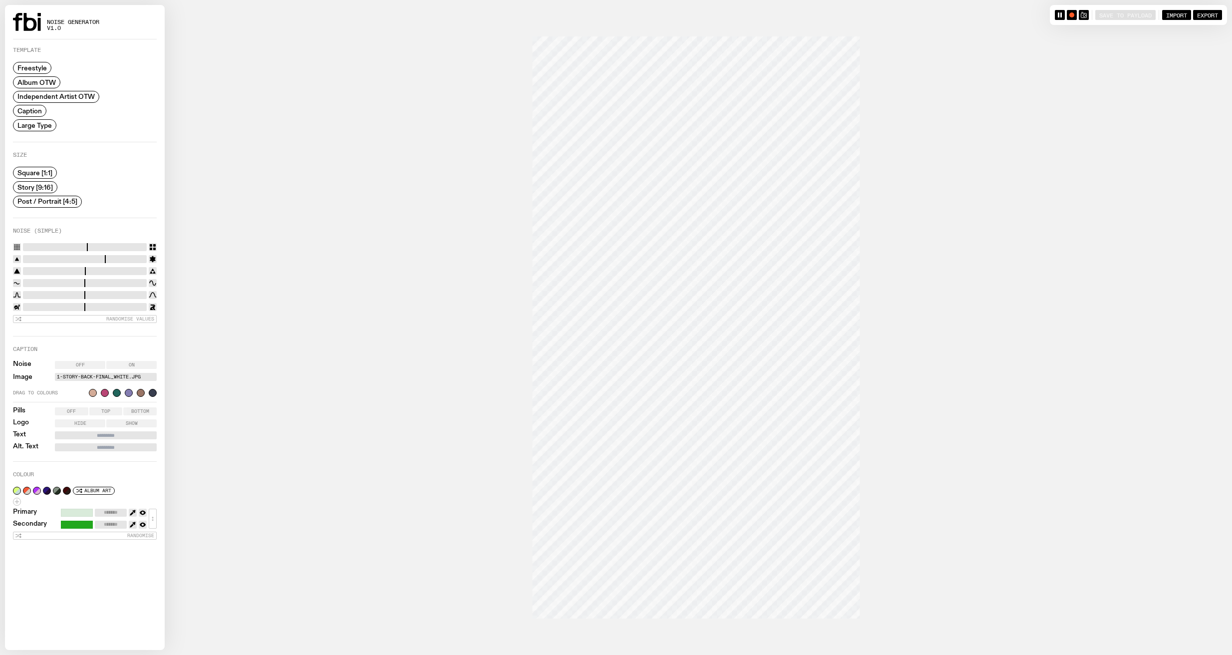
click at [149, 390] on div at bounding box center [153, 393] width 8 height 8
type input "*******"
type input "*"
drag, startPoint x: 34, startPoint y: 244, endPoint x: -1, endPoint y: 245, distance: 35.9
click at [23, 245] on input "range" at bounding box center [85, 247] width 124 height 8
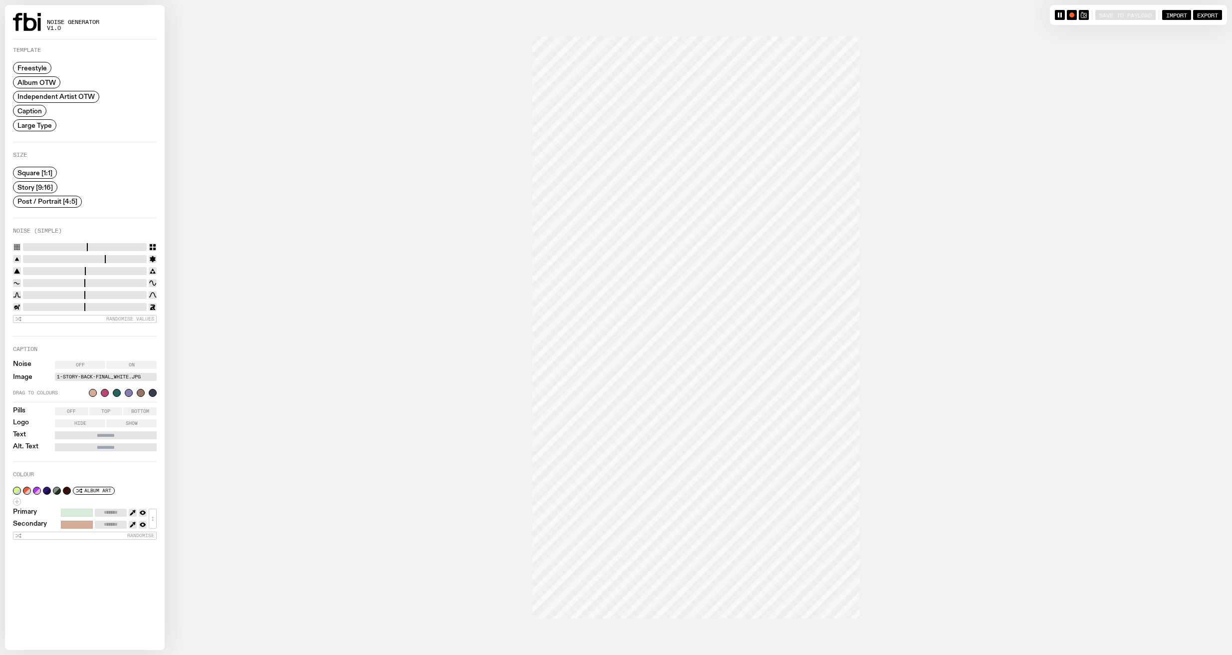
drag, startPoint x: 65, startPoint y: 305, endPoint x: 84, endPoint y: 303, distance: 19.6
type input "*"
click at [84, 303] on input "range" at bounding box center [85, 307] width 124 height 8
type input "*******"
drag, startPoint x: 95, startPoint y: 305, endPoint x: 87, endPoint y: 304, distance: 8.5
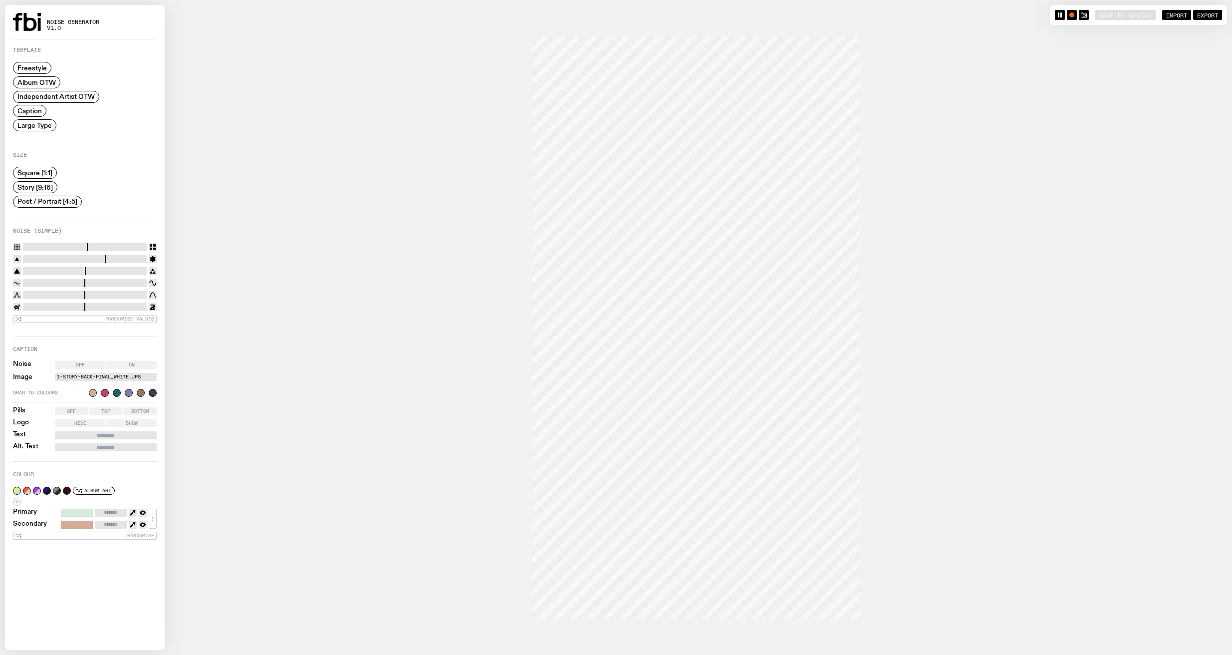
type input "****"
click at [87, 304] on input "range" at bounding box center [85, 307] width 124 height 8
drag, startPoint x: 91, startPoint y: 281, endPoint x: 98, endPoint y: 281, distance: 6.5
type input "****"
click at [98, 281] on input "range" at bounding box center [85, 283] width 124 height 8
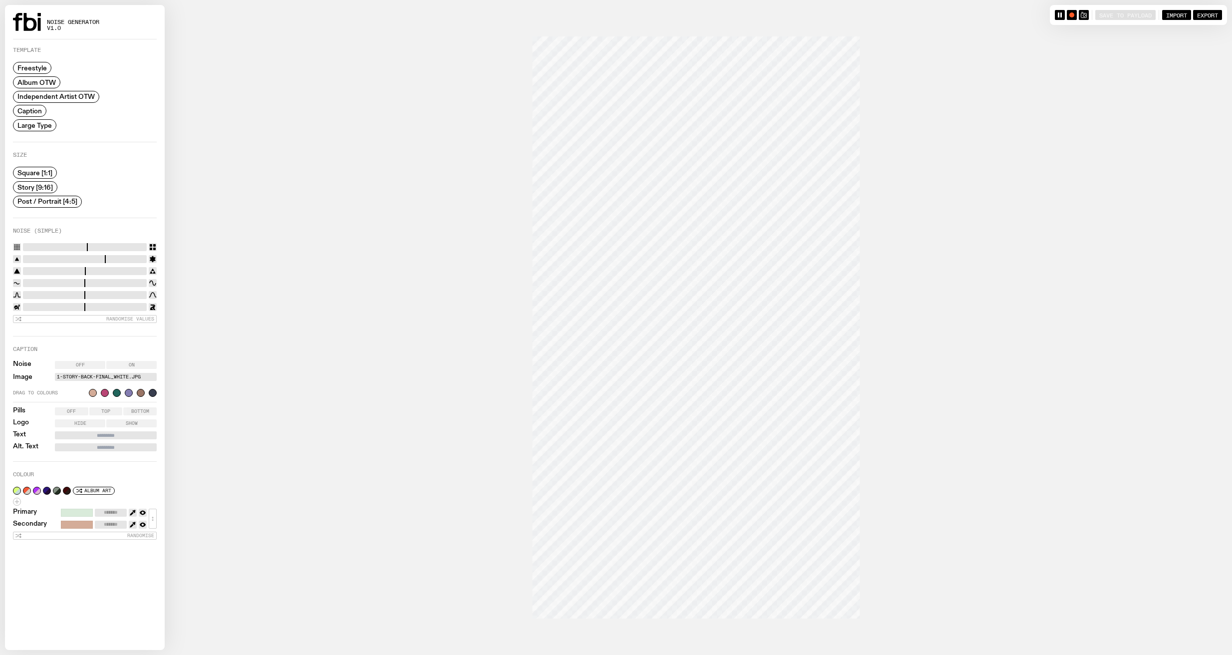
type input "***"
drag, startPoint x: 111, startPoint y: 293, endPoint x: 177, endPoint y: 287, distance: 66.1
click at [147, 291] on input "range" at bounding box center [85, 295] width 124 height 8
drag, startPoint x: 84, startPoint y: 306, endPoint x: 69, endPoint y: 307, distance: 15.0
type input "****"
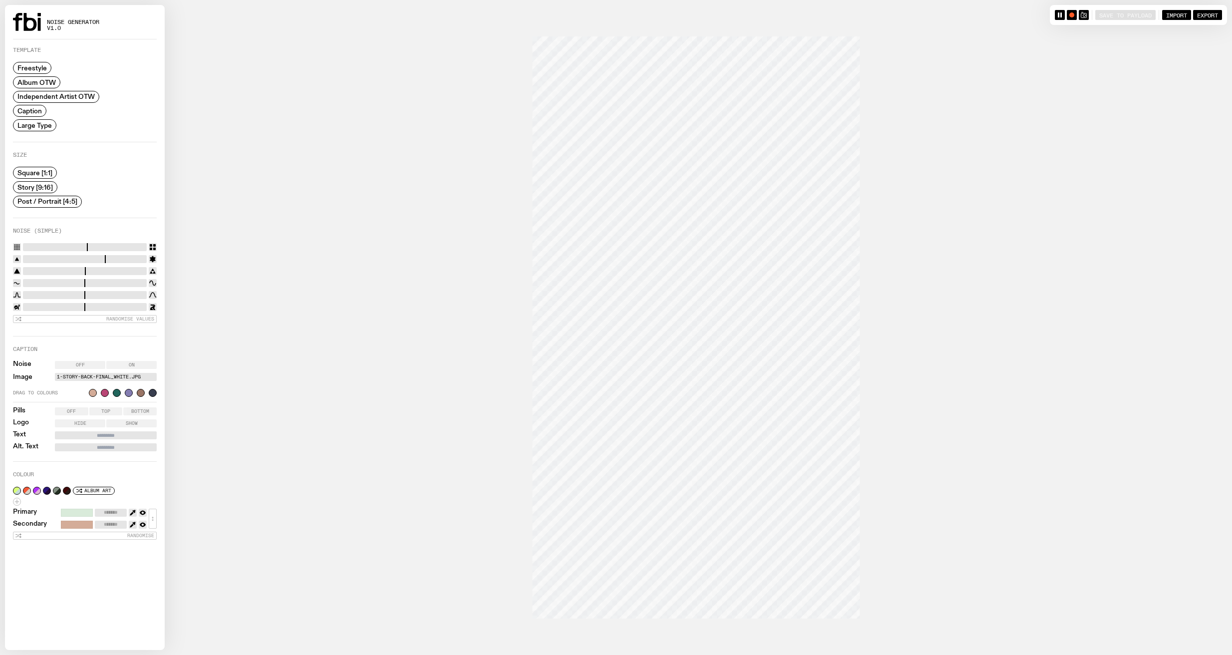
click at [69, 307] on input "range" at bounding box center [85, 307] width 124 height 8
type input "*******"
click at [88, 373] on label "1-Story-back-final_white.jpg" at bounding box center [106, 377] width 98 height 8
click at [0, 0] on input "1-Story-back-final_white.jpg" at bounding box center [0, 0] width 0 height 0
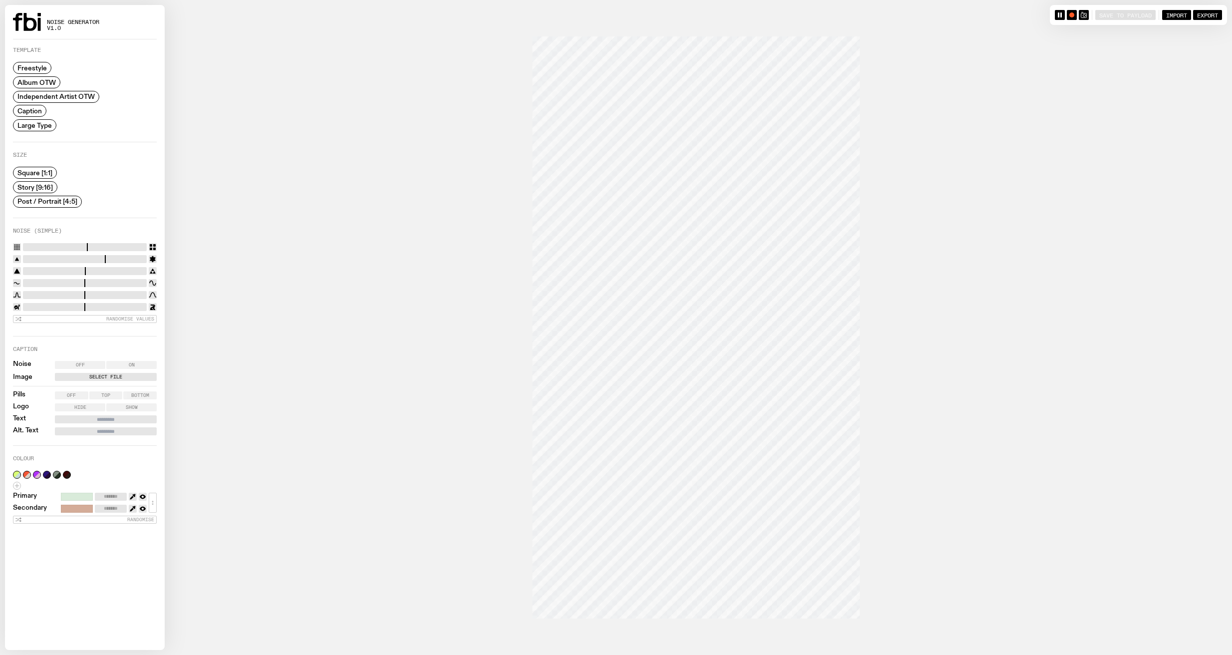
click at [83, 373] on label "Select File" at bounding box center [106, 377] width 98 height 8
click at [0, 0] on input "Select File" at bounding box center [0, 0] width 0 height 0
click at [99, 375] on label "1-Story-back-final_white.jpg" at bounding box center [106, 377] width 98 height 8
click at [0, 0] on input "1-Story-back-final_white.jpg" at bounding box center [0, 0] width 0 height 0
click at [104, 374] on label "Select File" at bounding box center [106, 377] width 98 height 8
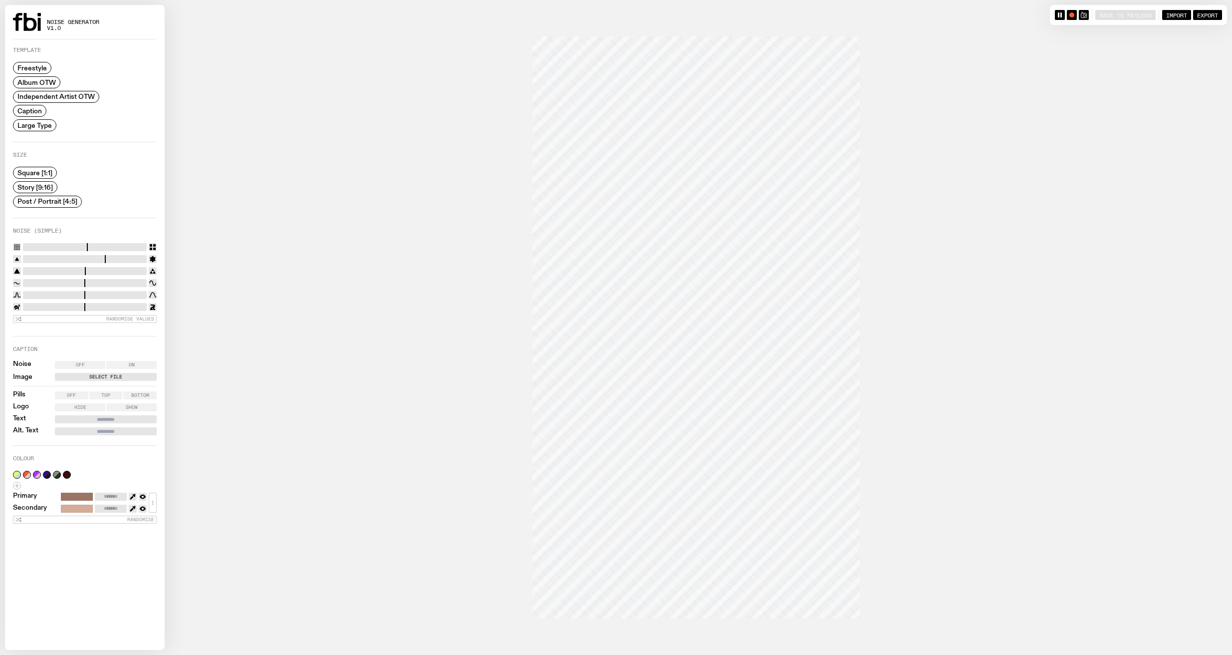
click at [0, 0] on input "Select File" at bounding box center [0, 0] width 0 height 0
type input "*******"
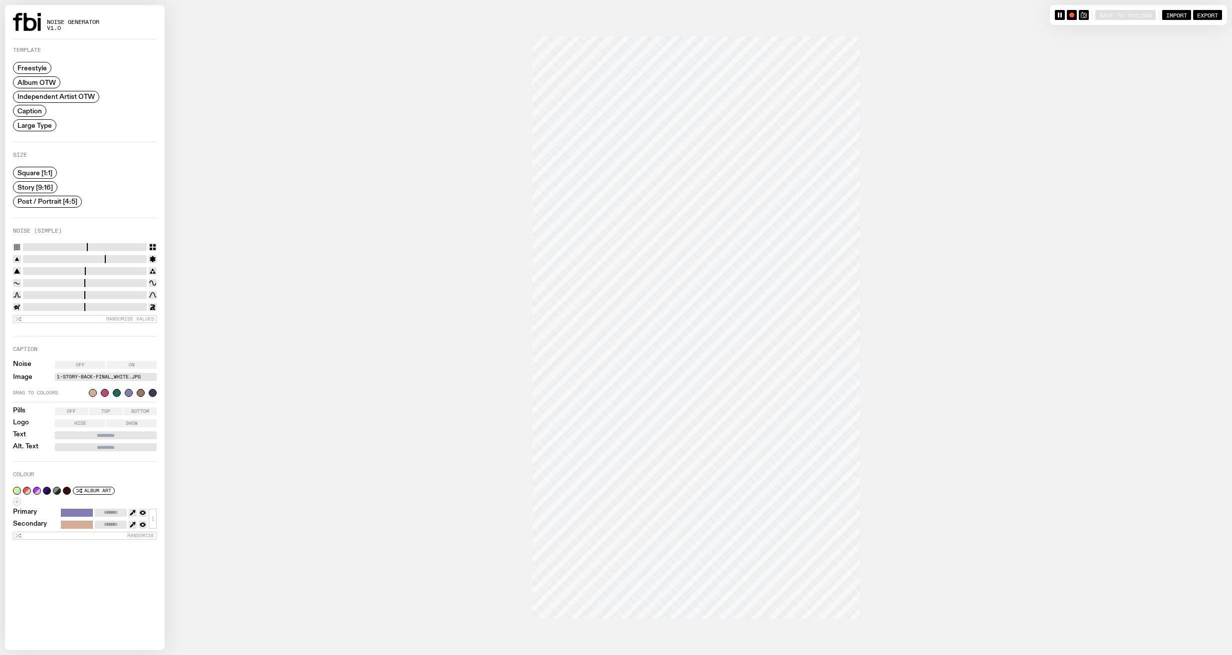
click at [94, 377] on label "1-Story-back-final_white.jpg" at bounding box center [106, 377] width 98 height 8
click at [0, 0] on input "1-Story-back-final_white.jpg" at bounding box center [0, 0] width 0 height 0
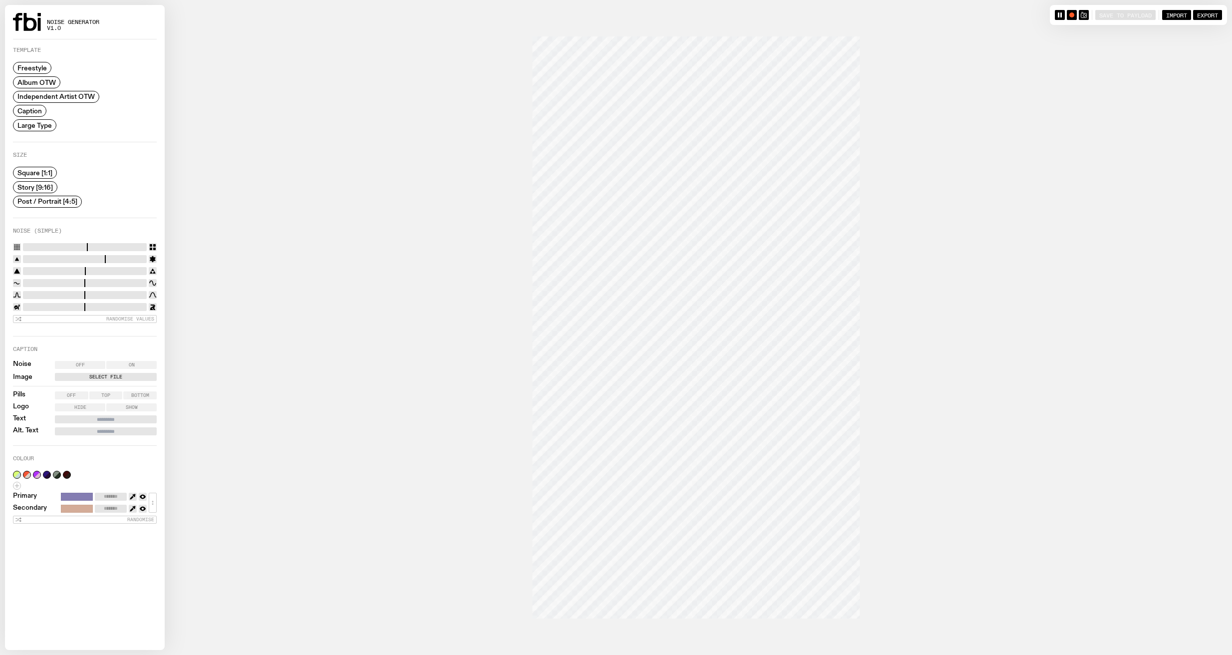
click at [1071, 16] on button "button" at bounding box center [1072, 15] width 10 height 10
click at [1070, 15] on rect "button" at bounding box center [1072, 15] width 4 height 4
